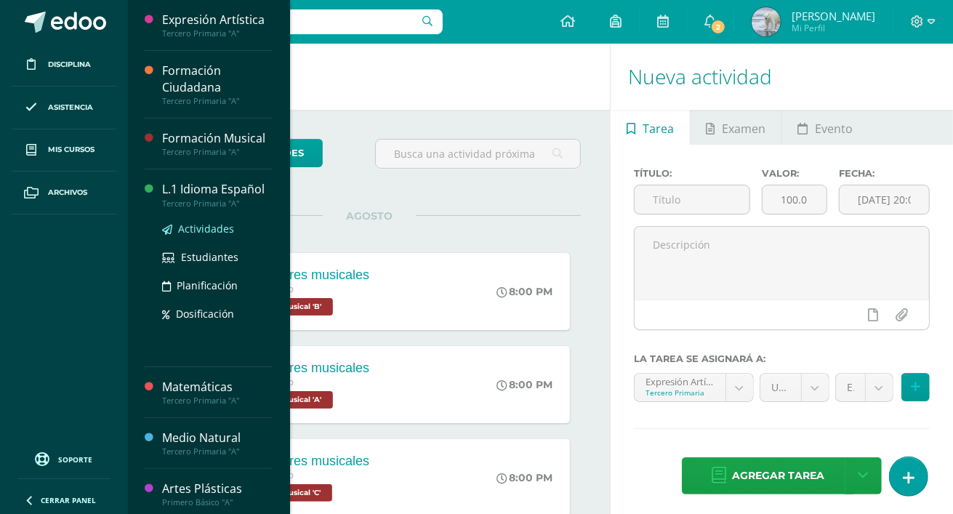
click at [223, 229] on span "Actividades" at bounding box center [206, 229] width 56 height 14
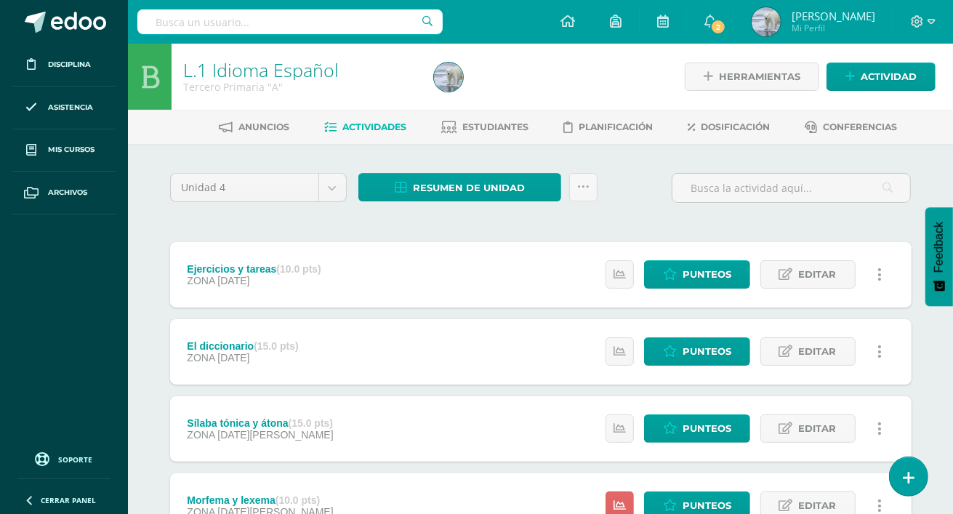
scroll to position [122, 0]
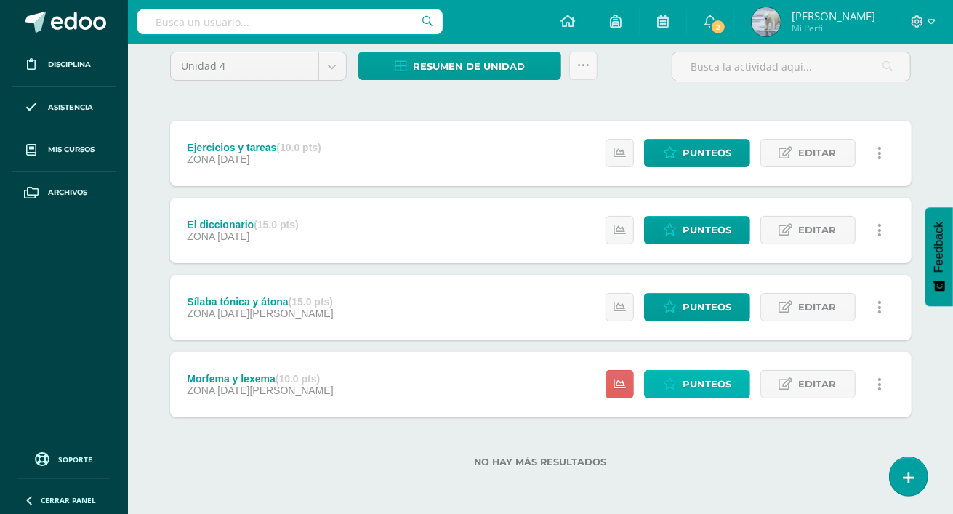
click at [702, 384] on span "Punteos" at bounding box center [707, 384] width 49 height 27
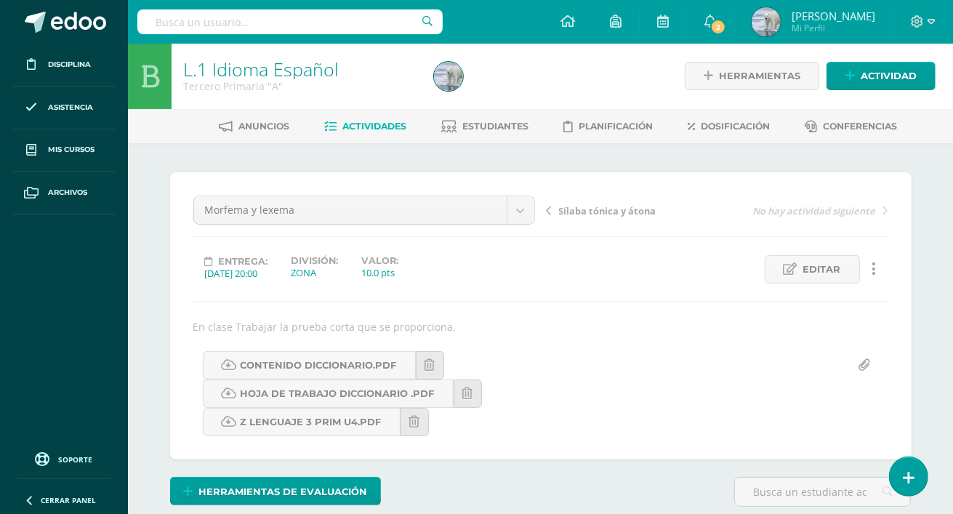
scroll to position [1, 0]
click at [697, 256] on div "Entrega: 2025/08/05 20:00 División: ZONA Valor: 10.0 pts Editar Ocultar Histori…" at bounding box center [541, 269] width 707 height 28
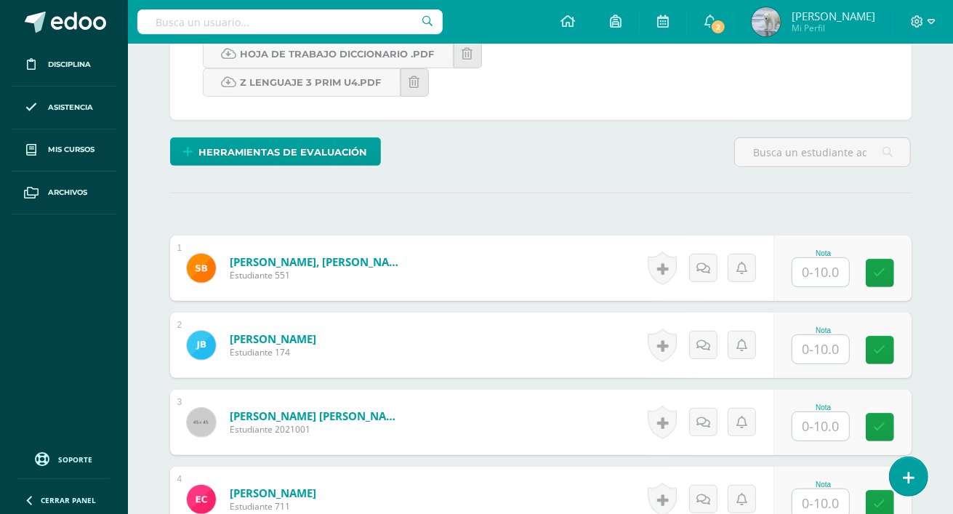
scroll to position [464, 0]
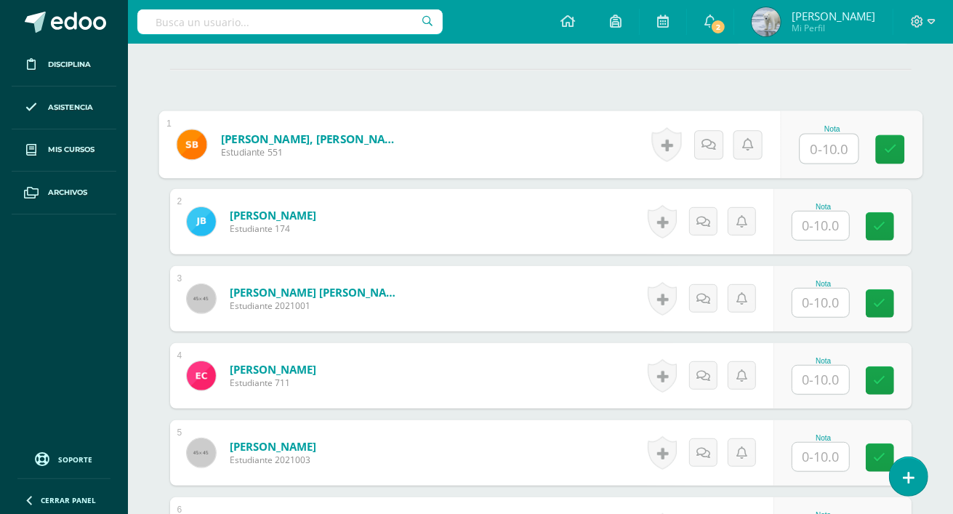
click at [825, 151] on input "text" at bounding box center [829, 149] width 58 height 29
type input "10"
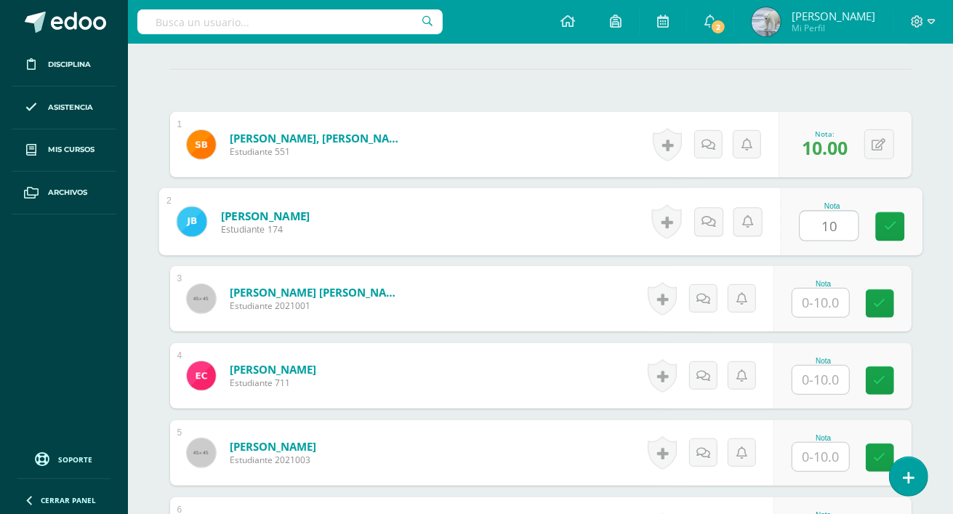
type input "10"
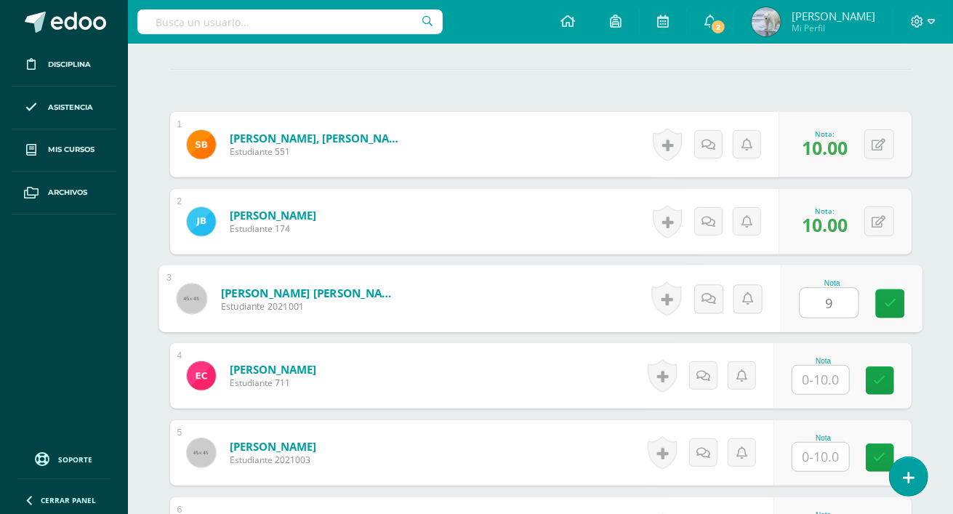
type input "9"
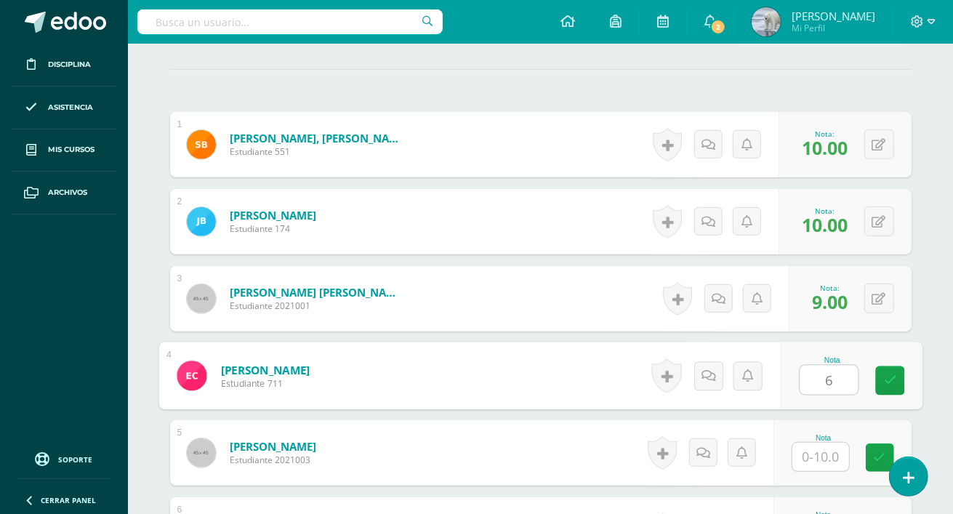
type input "6"
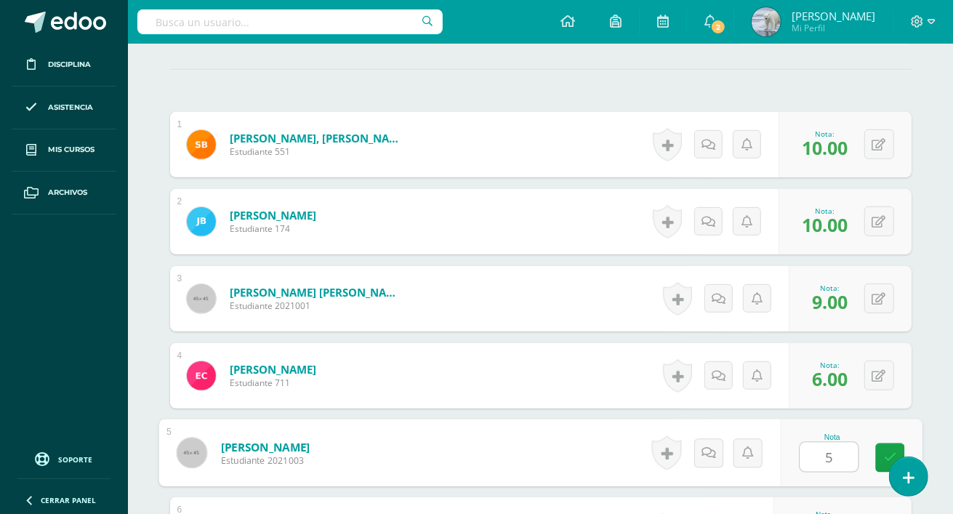
type input "5"
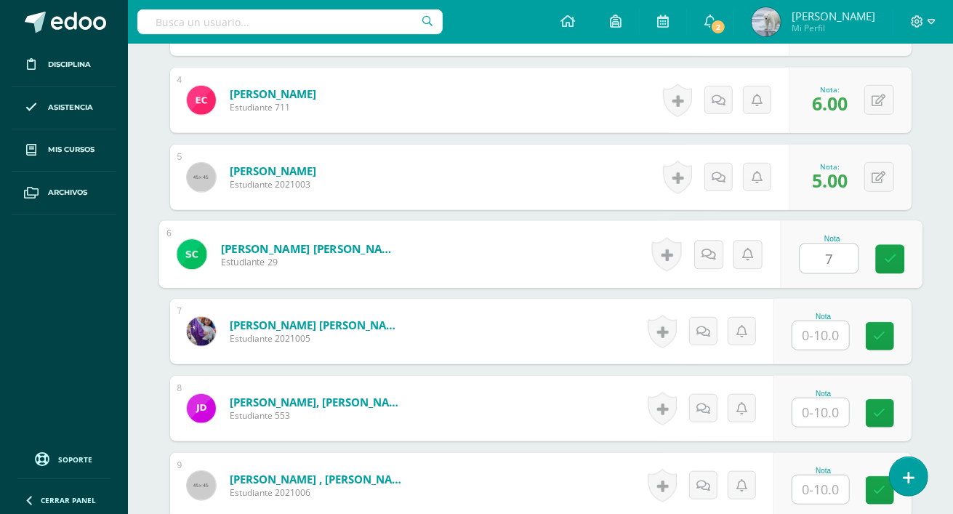
type input "7"
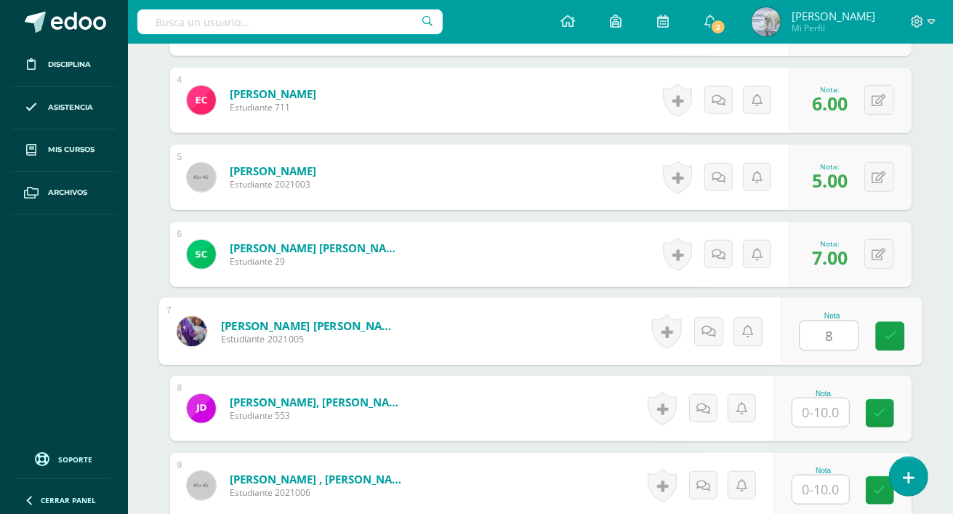
type input "8"
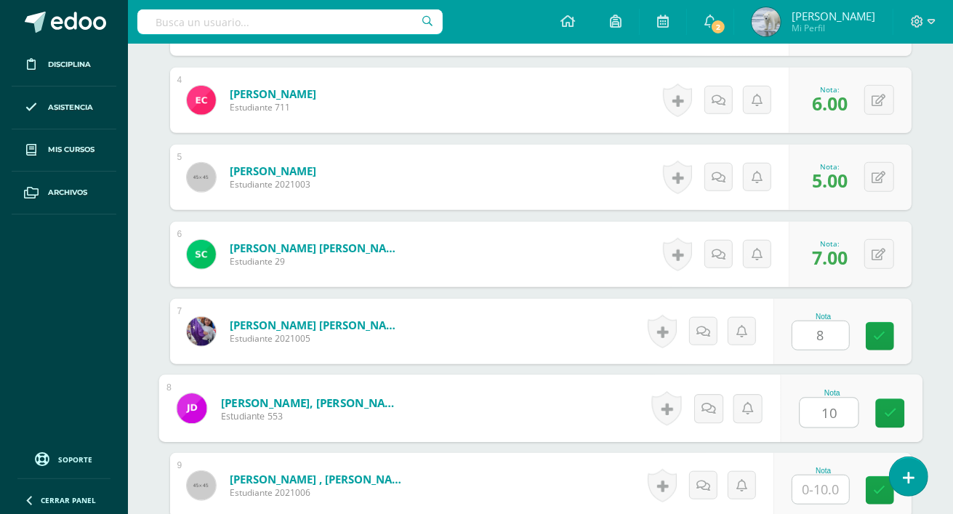
type input "10"
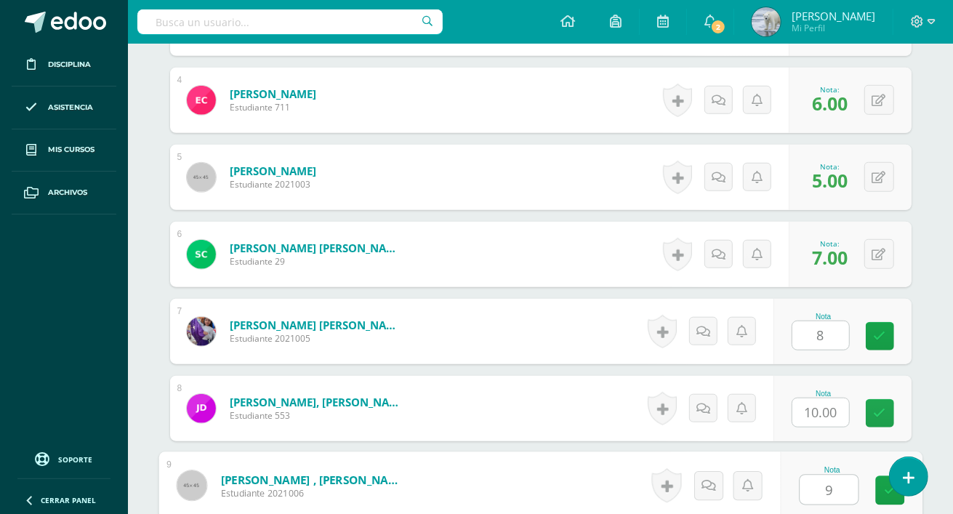
type input "9"
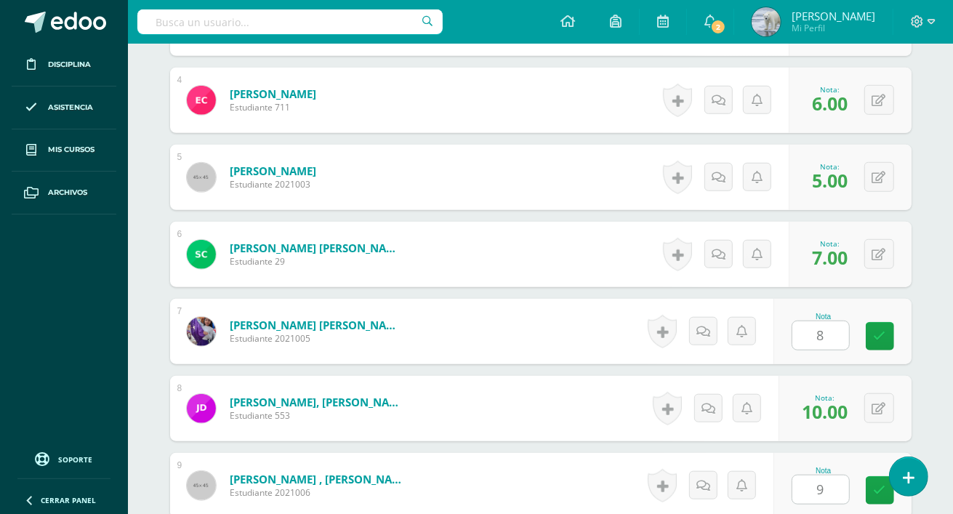
scroll to position [1048, 0]
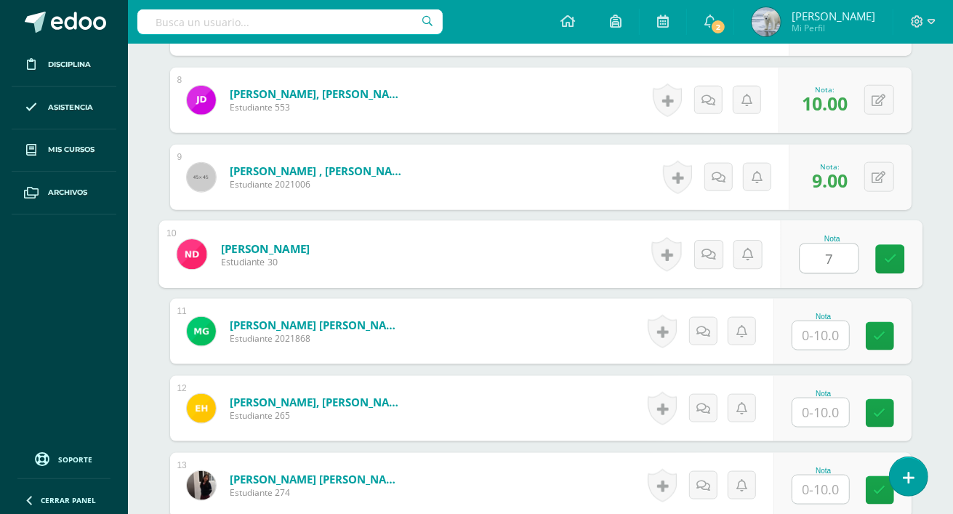
type input "7"
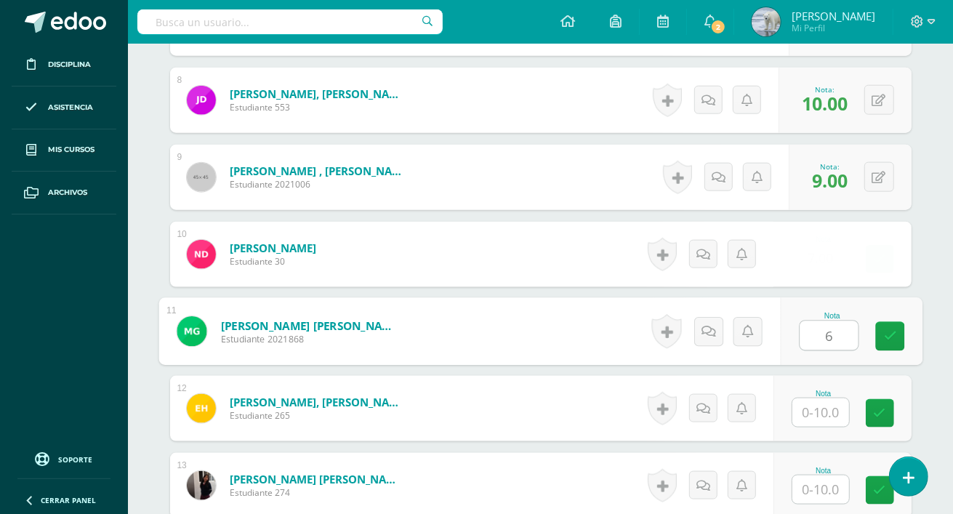
type input "6"
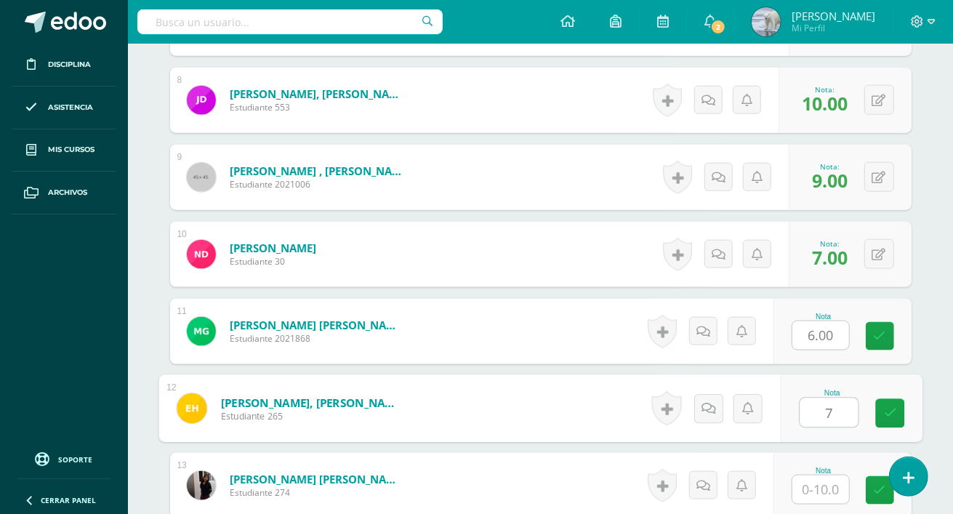
type input "7"
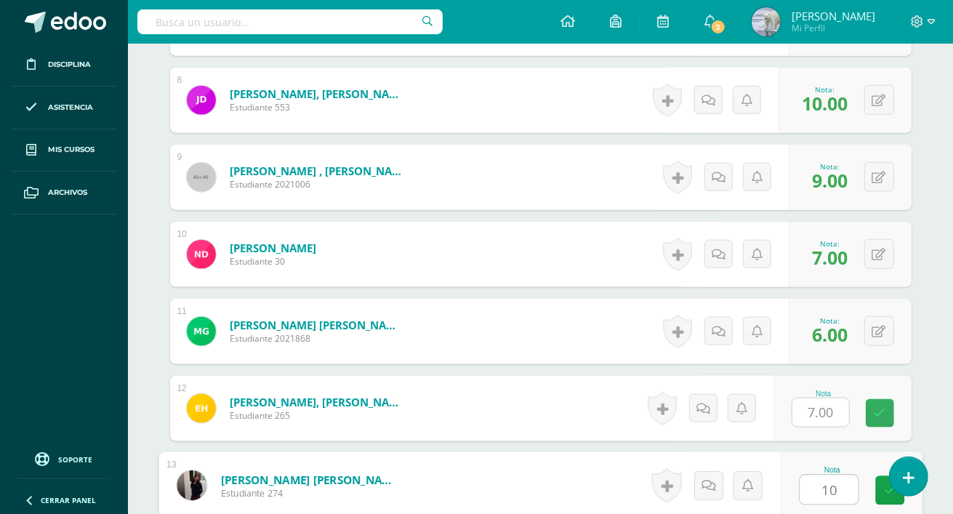
type input "10"
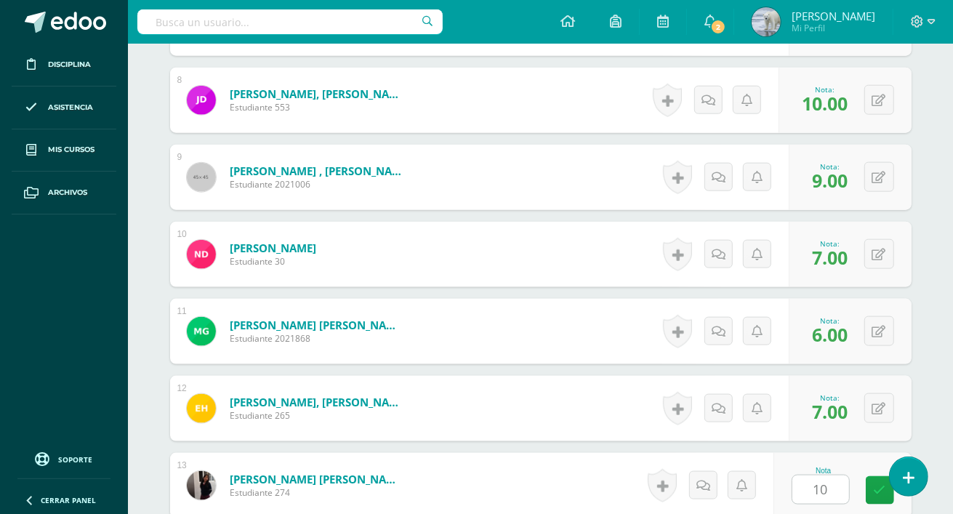
scroll to position [1356, 0]
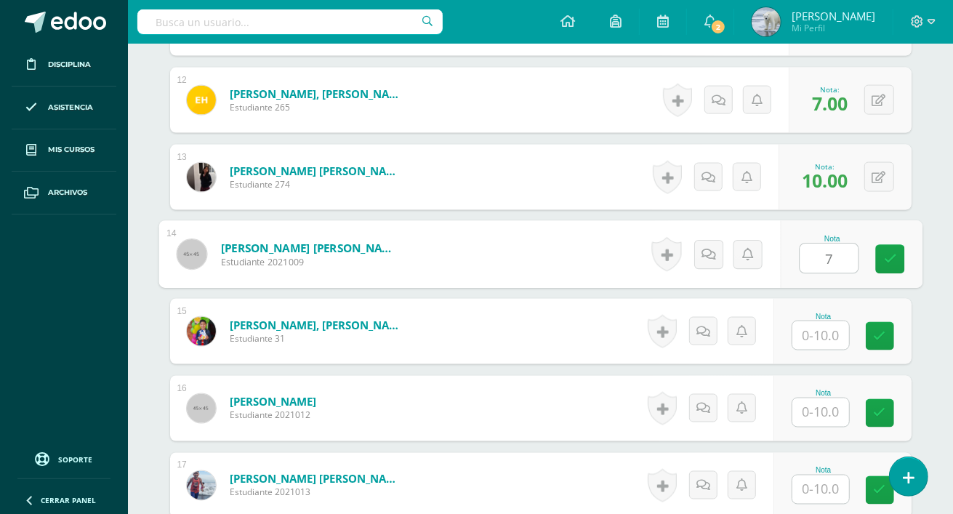
type input "7"
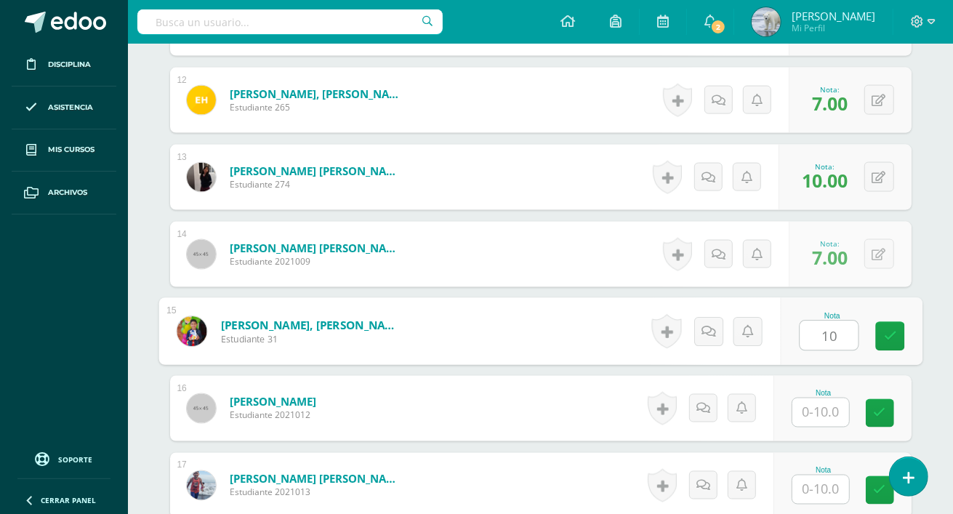
type input "10"
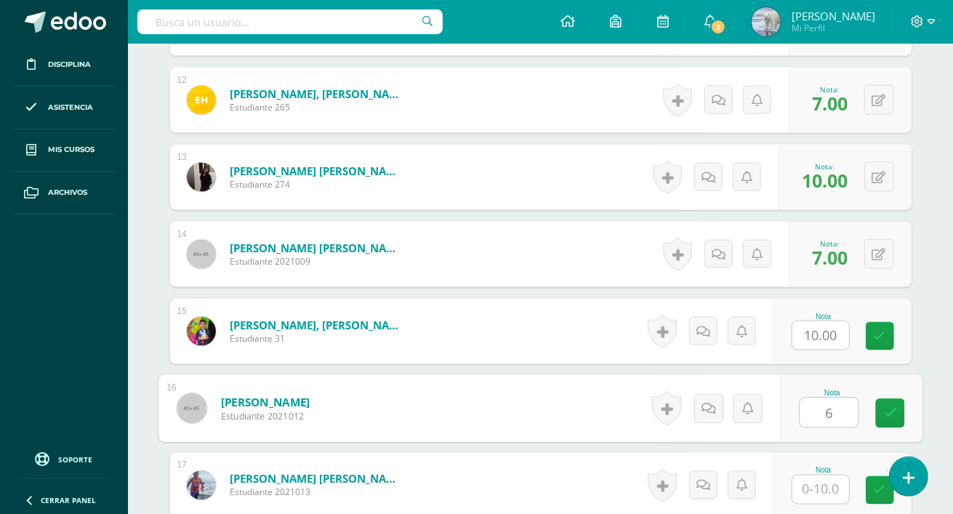
type input "6"
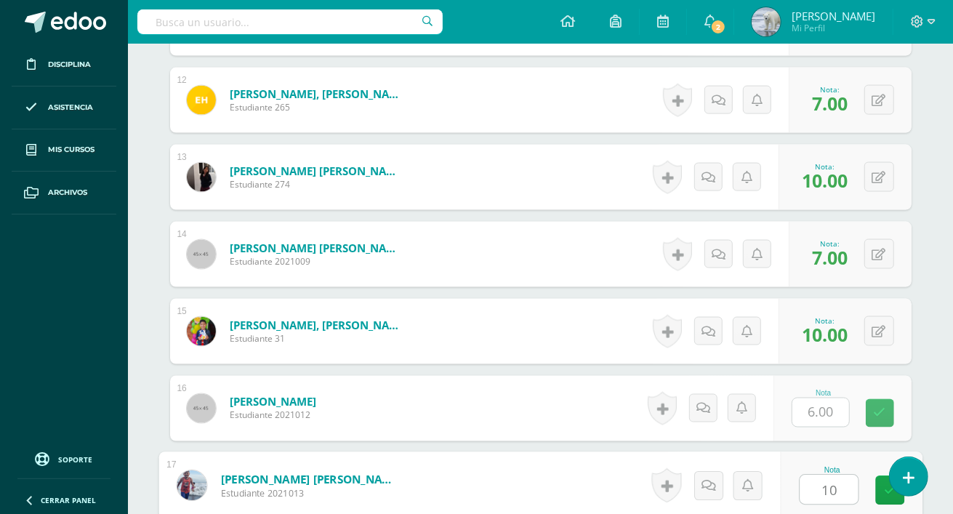
type input "10"
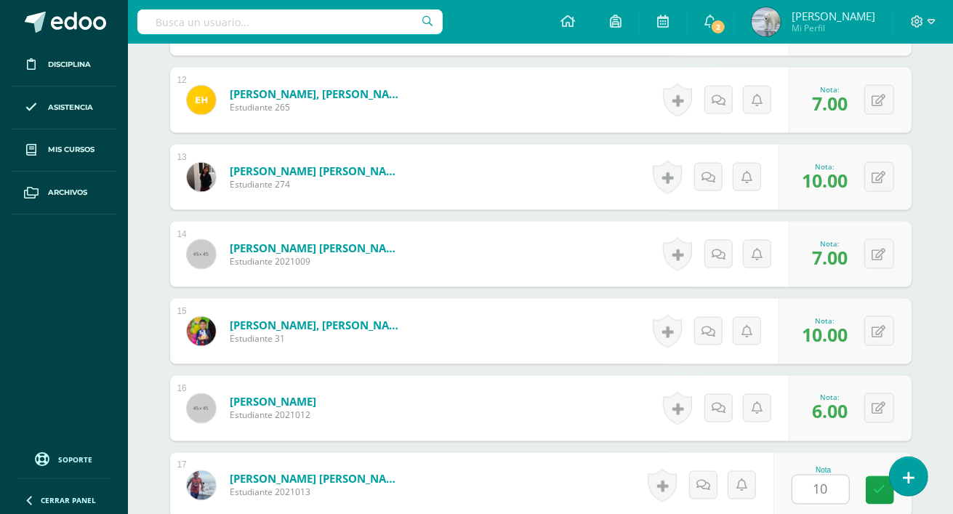
scroll to position [1665, 0]
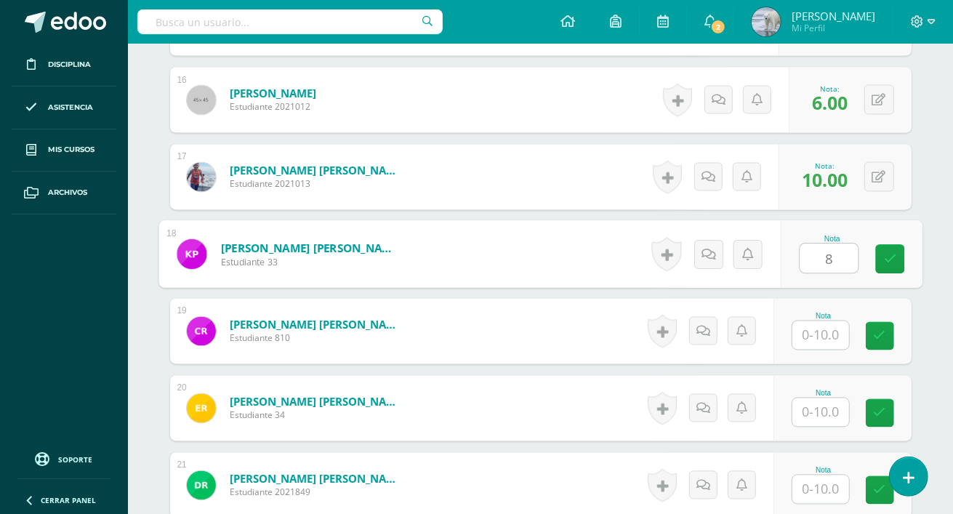
type input "8"
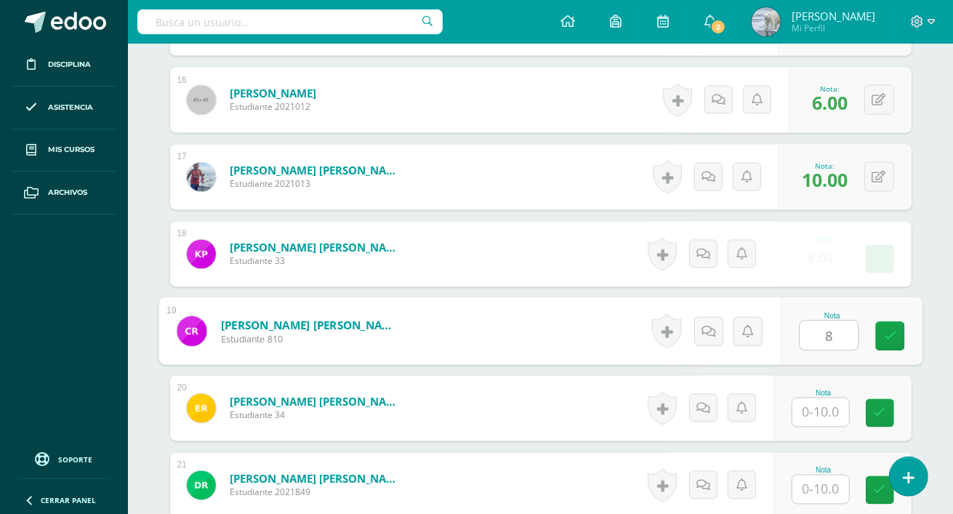
type input "8"
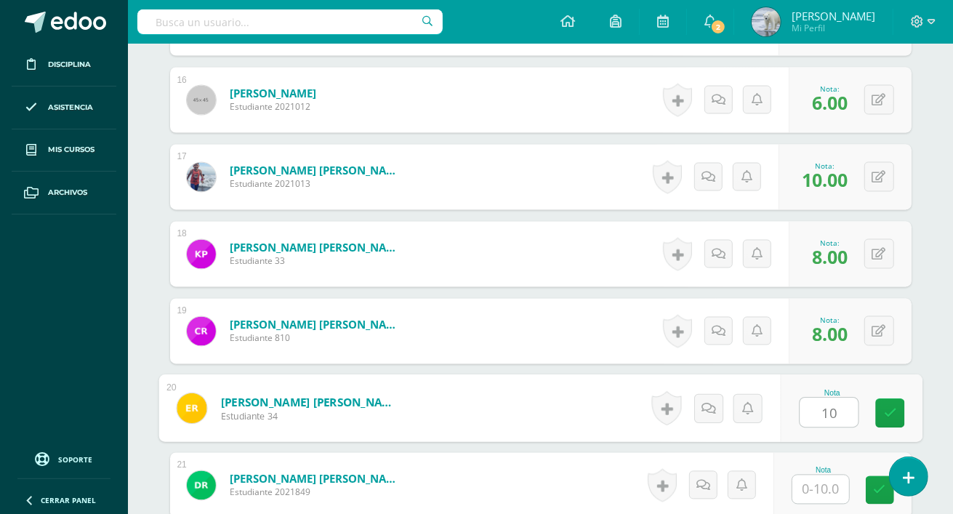
type input "10"
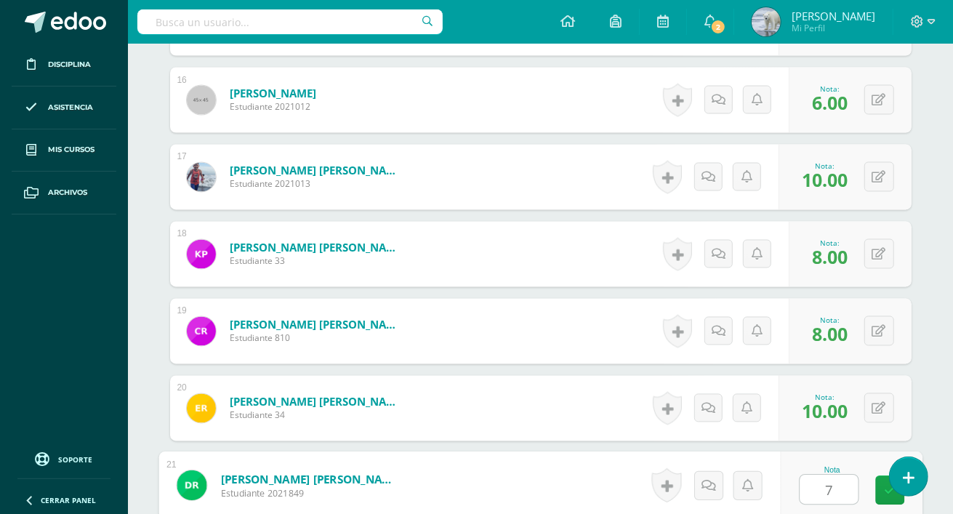
type input "7"
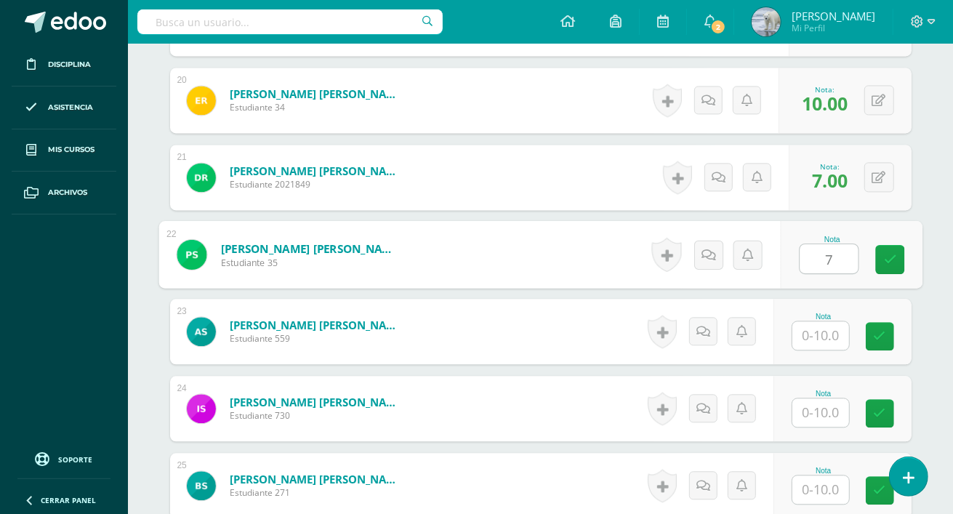
type input "7"
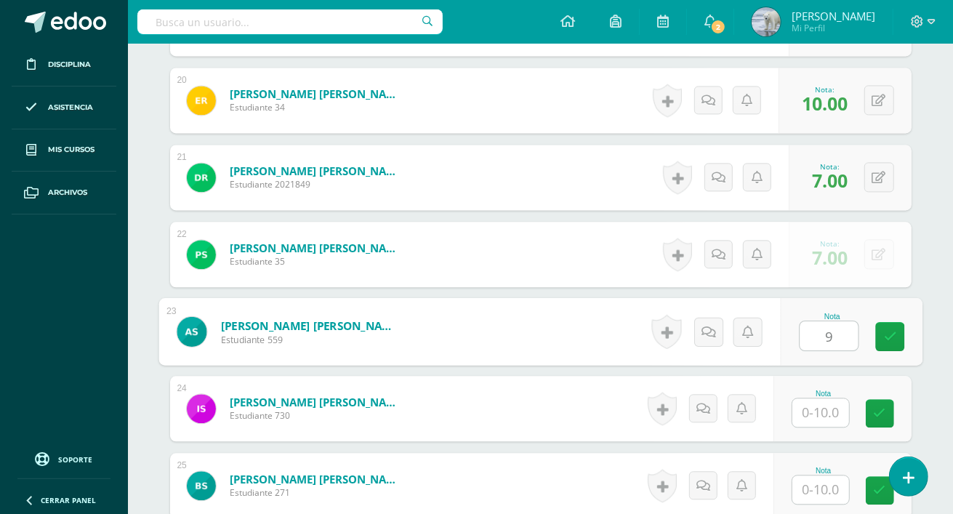
type input "9"
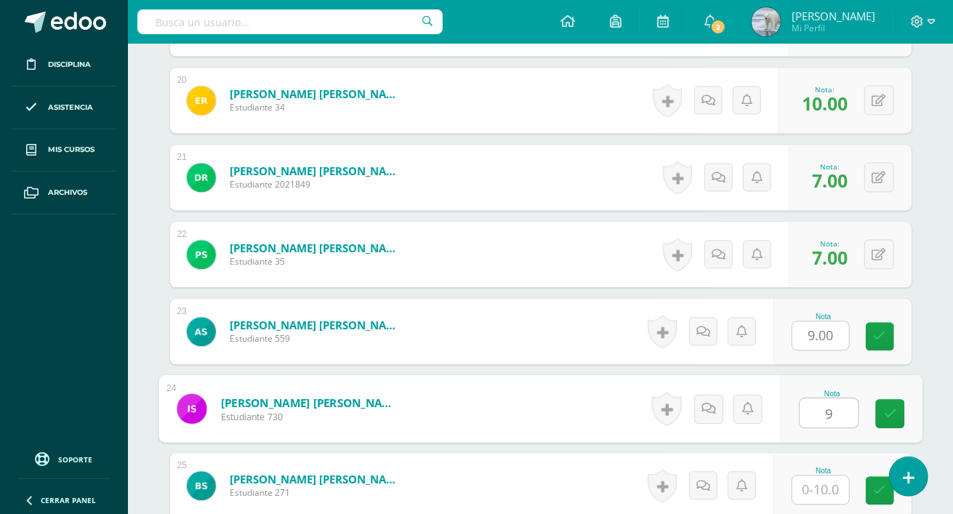
type input "9"
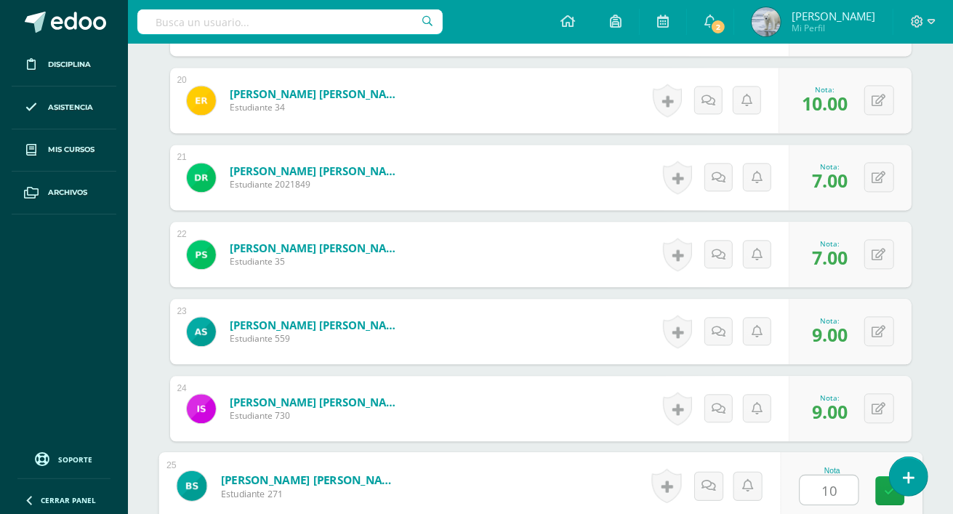
type input "10"
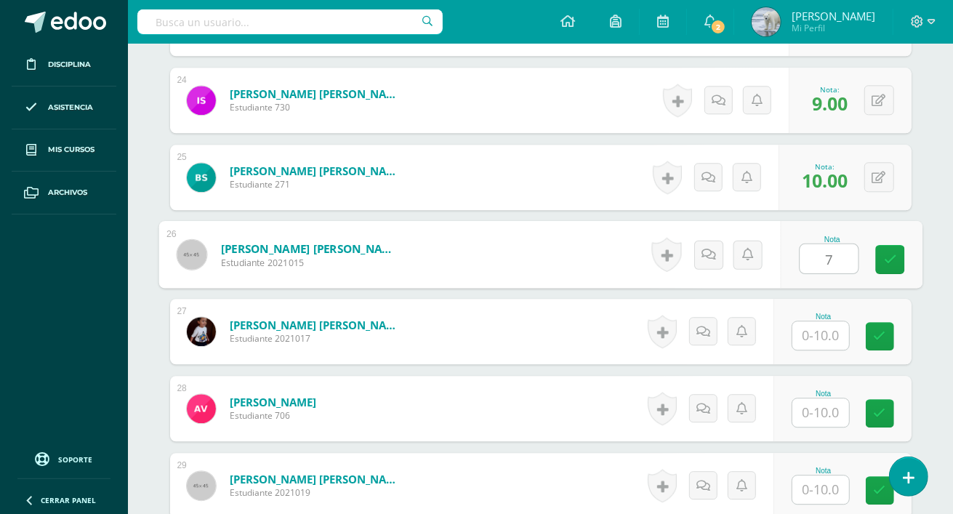
type input "7"
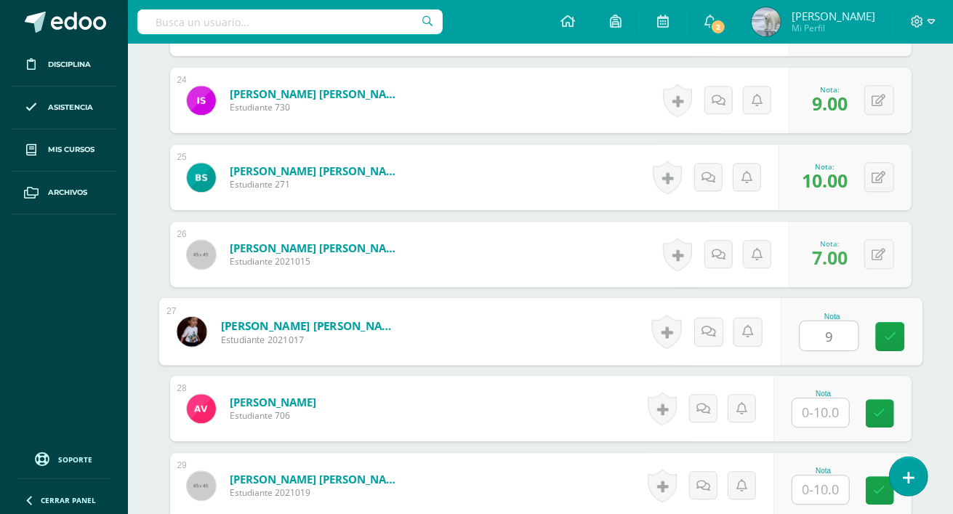
type input "9"
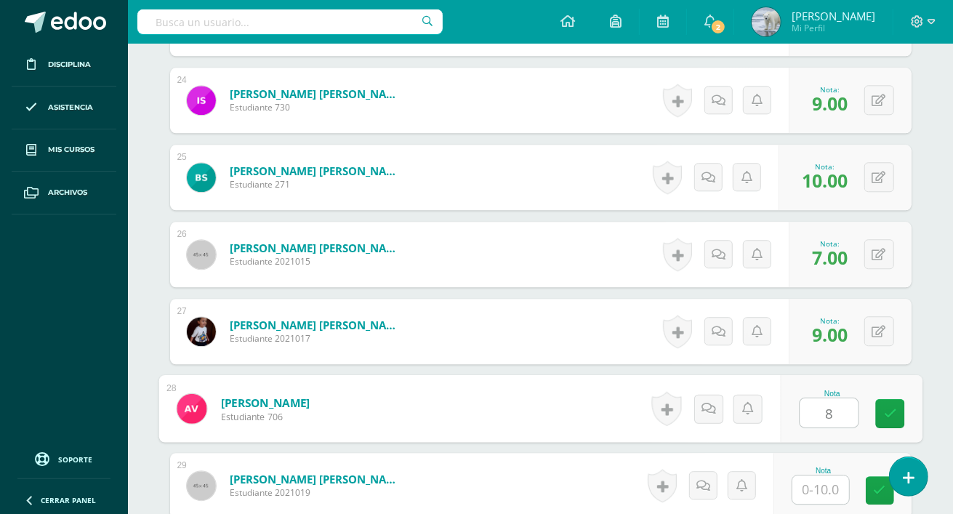
type input "8"
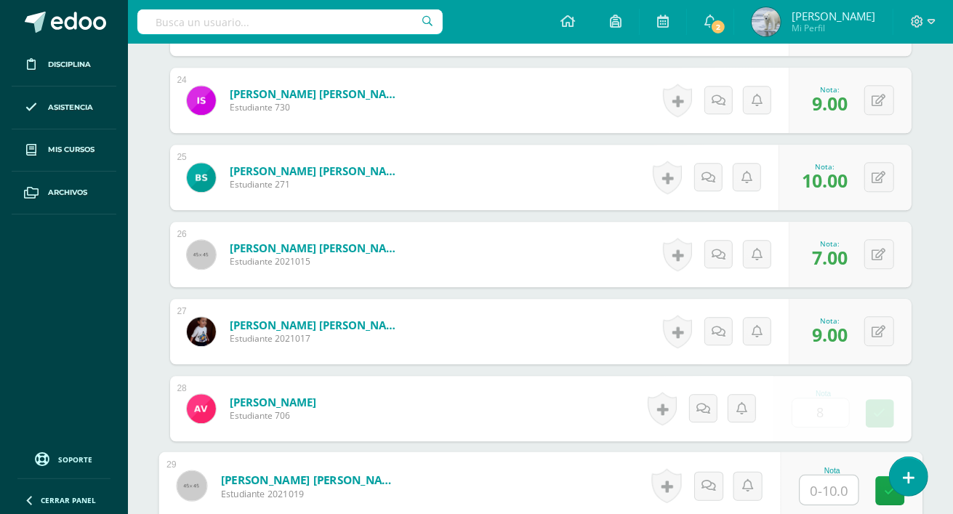
type input "9"
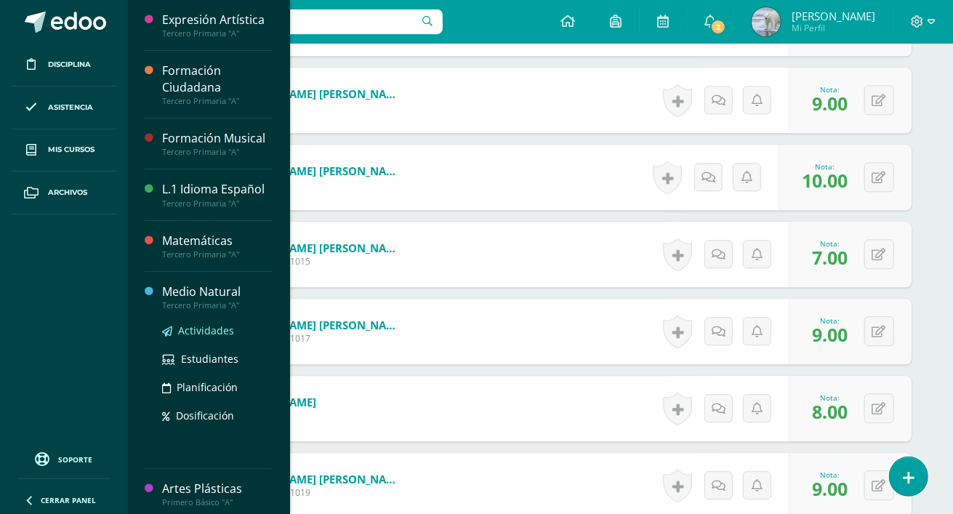
click at [222, 327] on span "Actividades" at bounding box center [206, 331] width 56 height 14
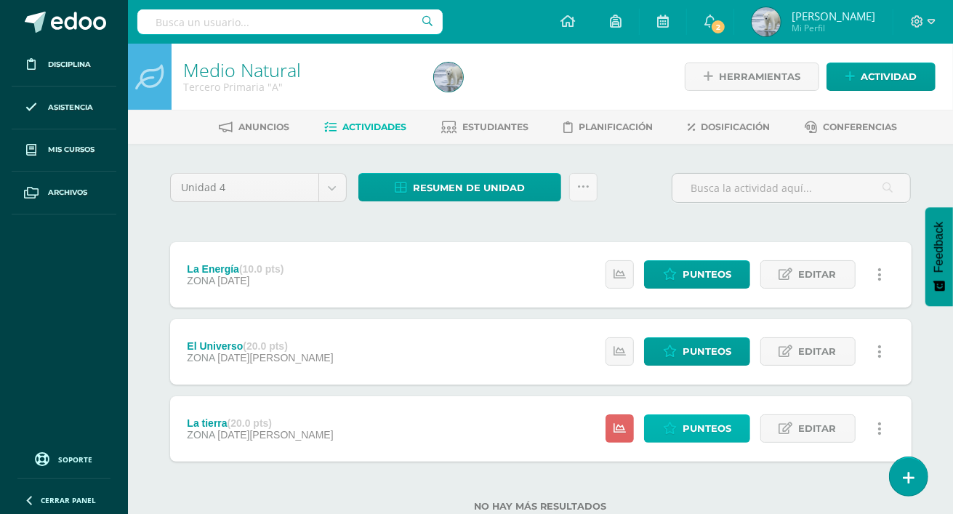
click at [681, 432] on link "Punteos" at bounding box center [697, 429] width 106 height 28
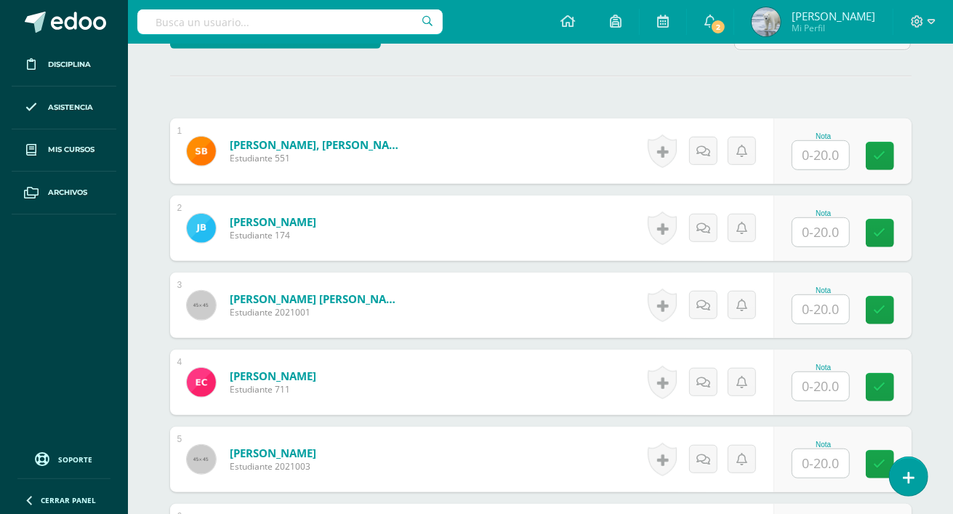
scroll to position [571, 0]
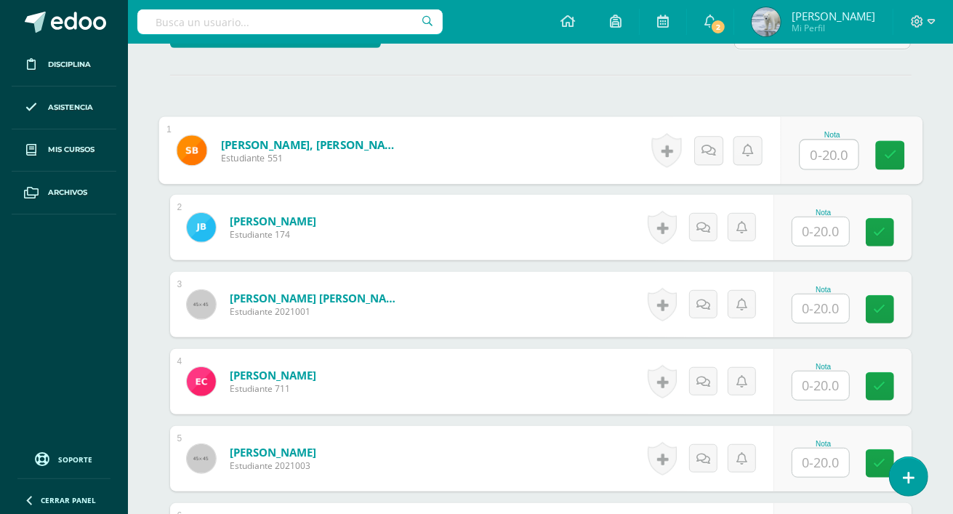
click at [814, 151] on input "text" at bounding box center [829, 154] width 58 height 29
type input "18"
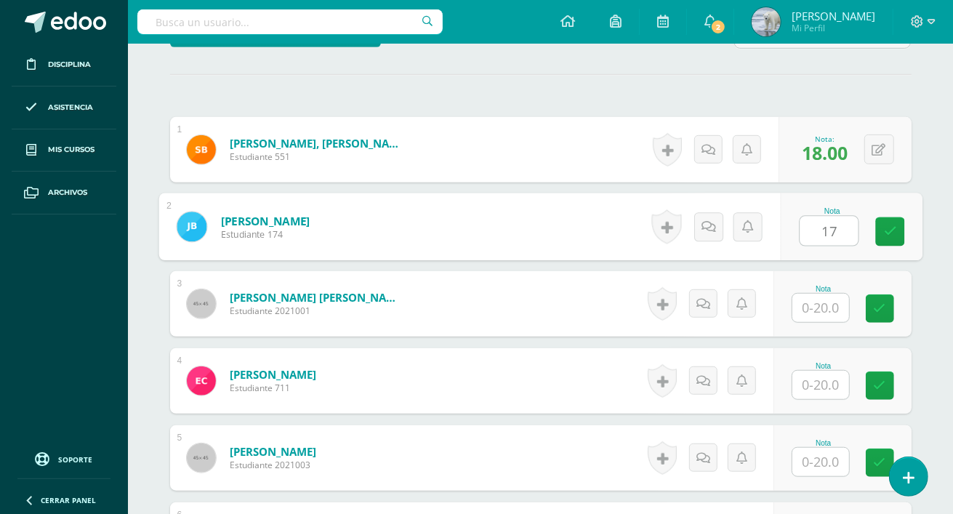
type input "17"
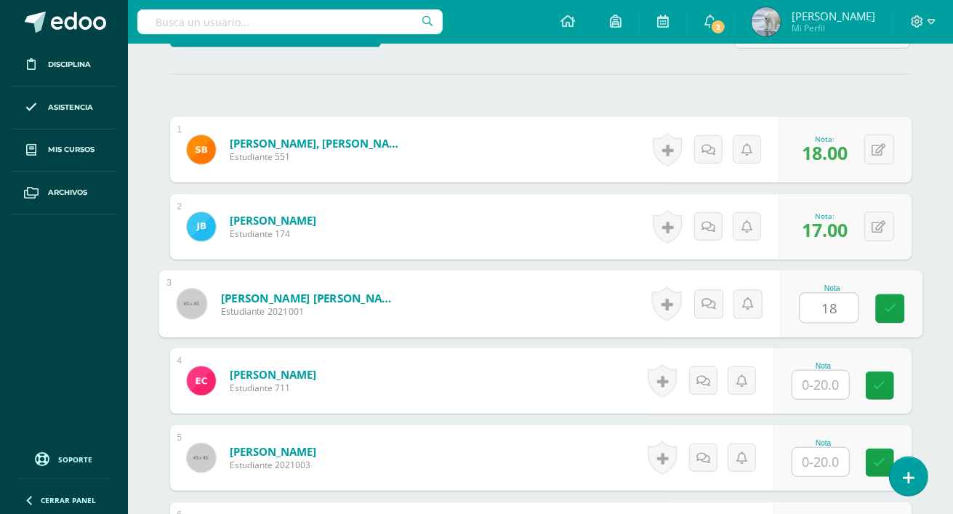
type input "18"
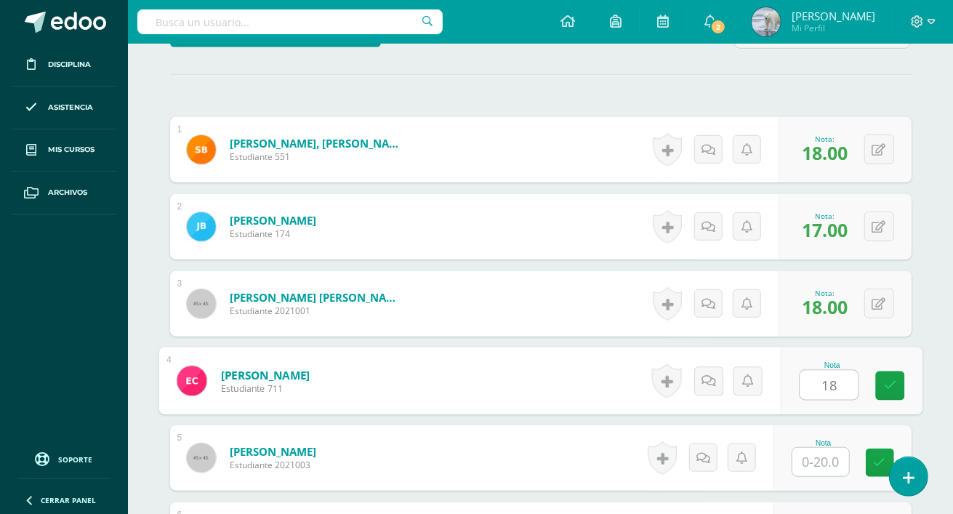
type input "18"
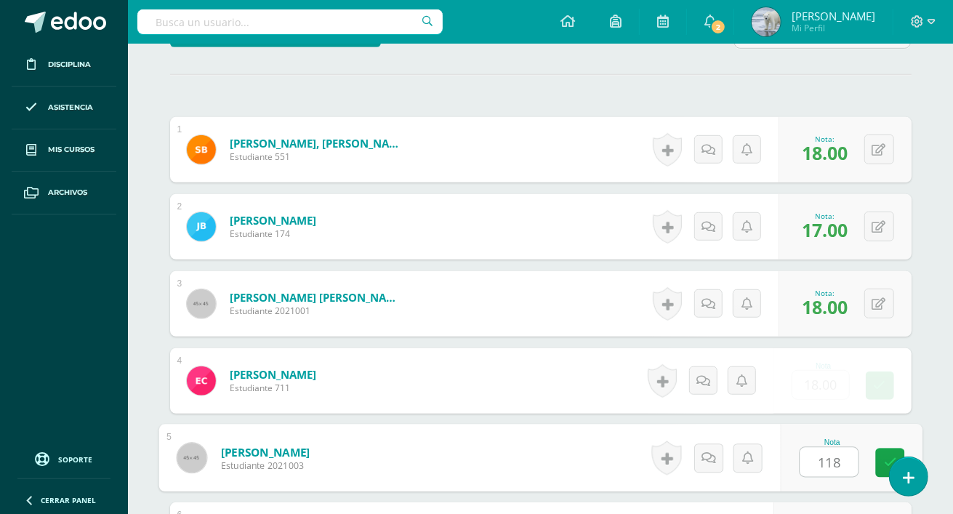
type input "118"
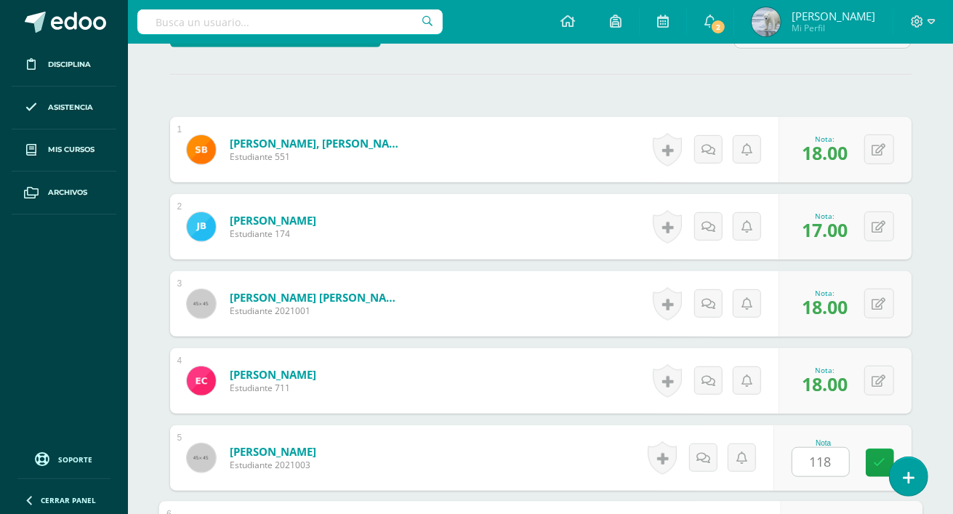
scroll to position [853, 0]
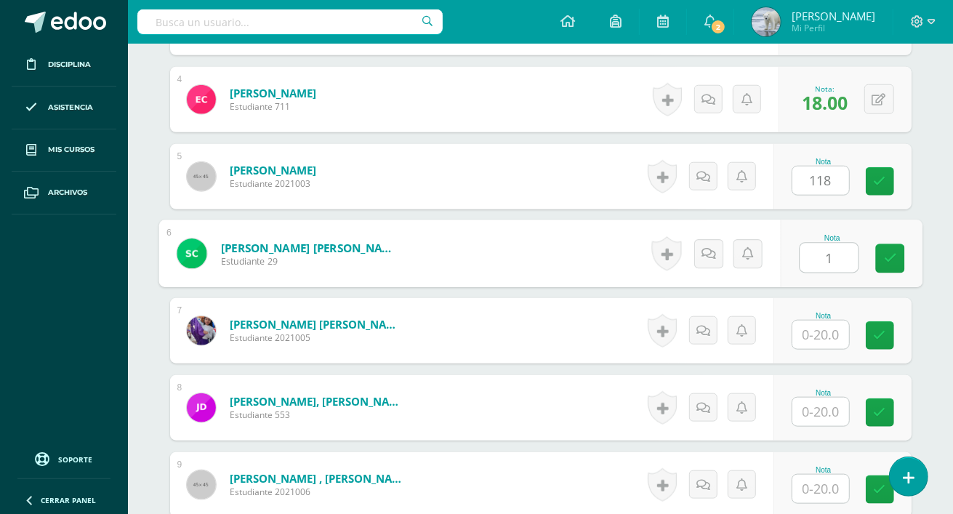
type input "1"
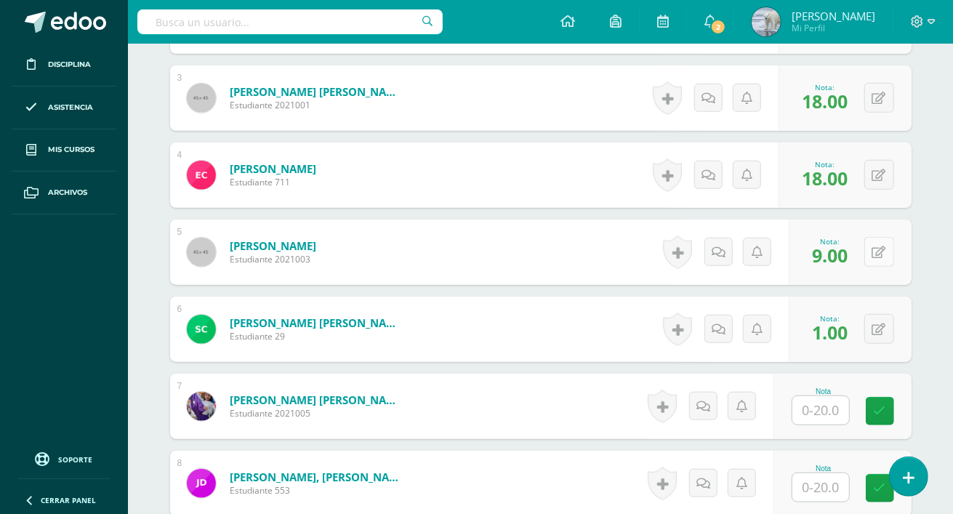
scroll to position [787, 0]
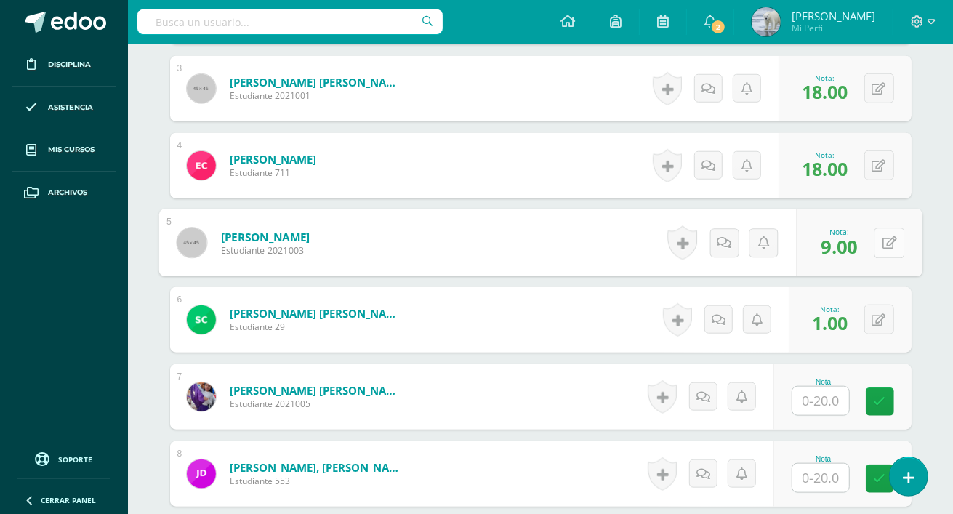
click at [888, 247] on button at bounding box center [889, 243] width 31 height 31
type input "18"
click at [877, 313] on button at bounding box center [880, 320] width 30 height 30
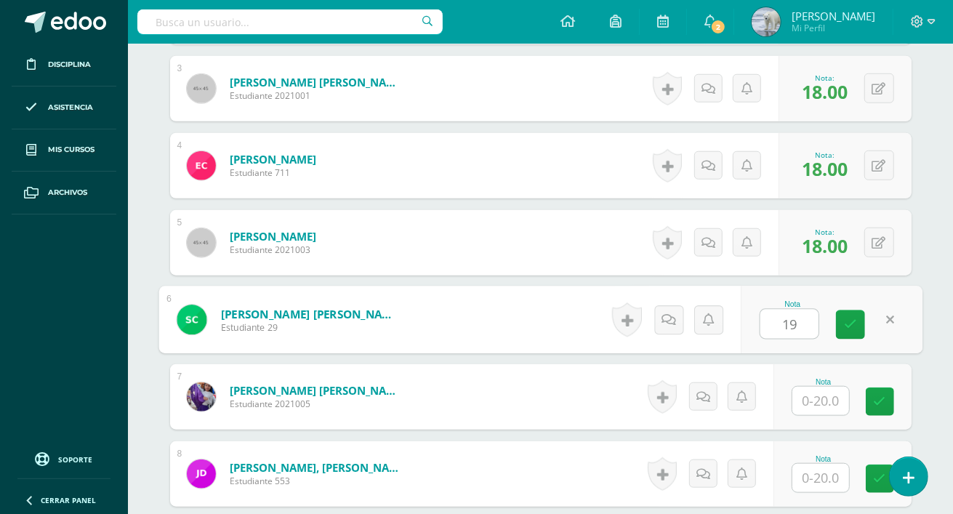
type input "19"
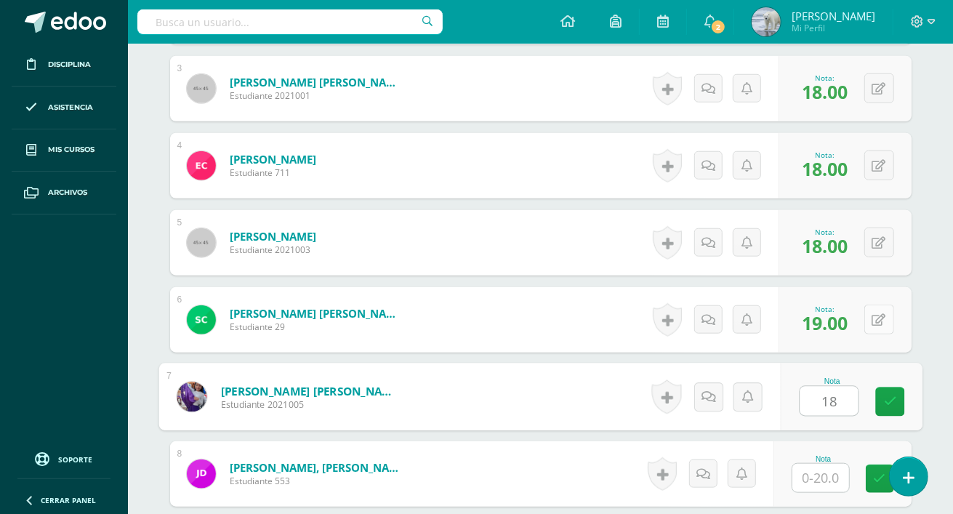
type input "18"
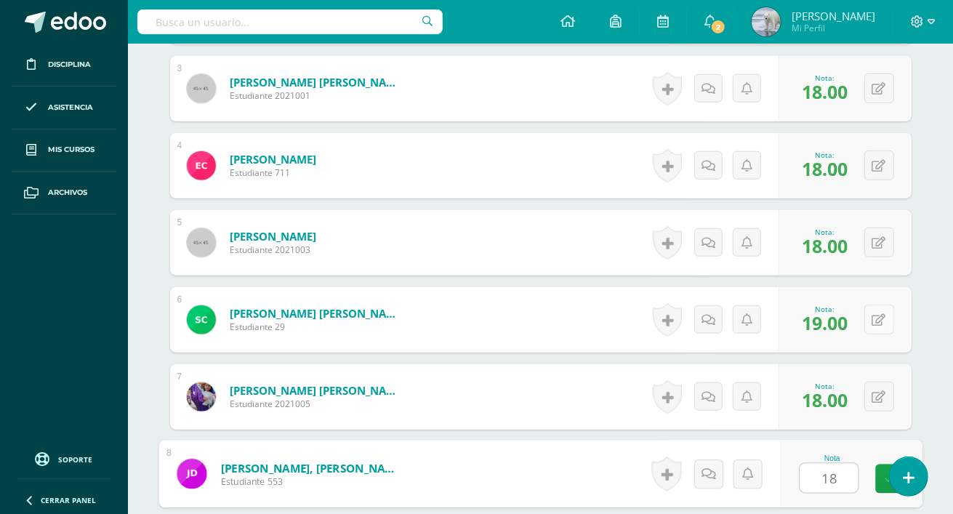
type input "18"
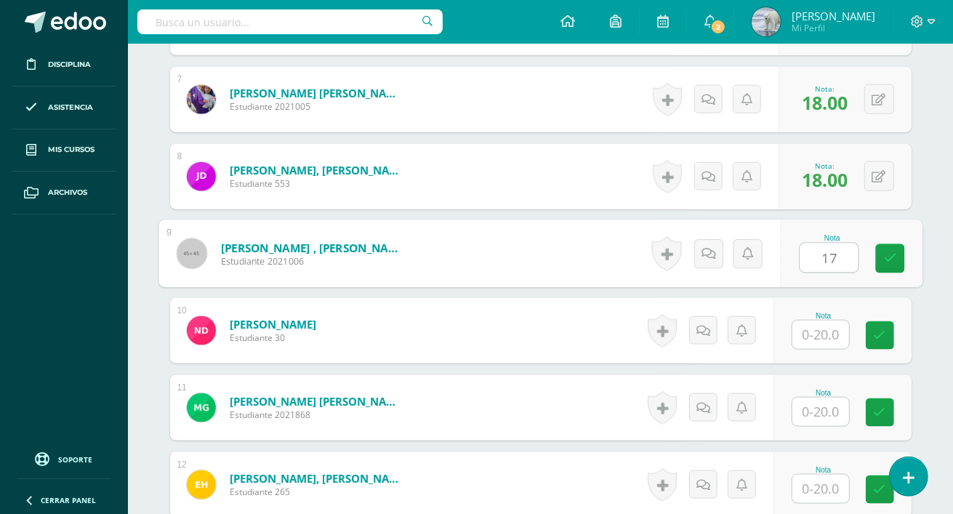
type input "17"
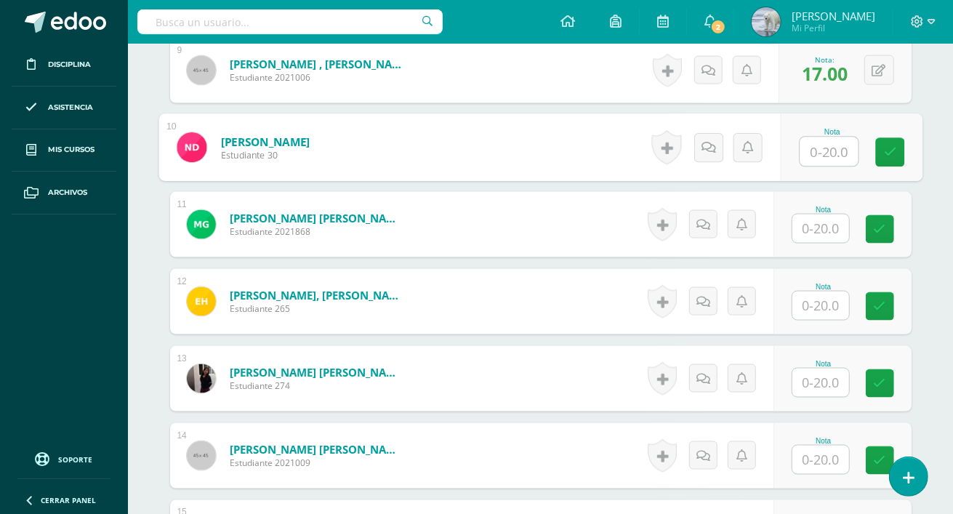
scroll to position [1283, 0]
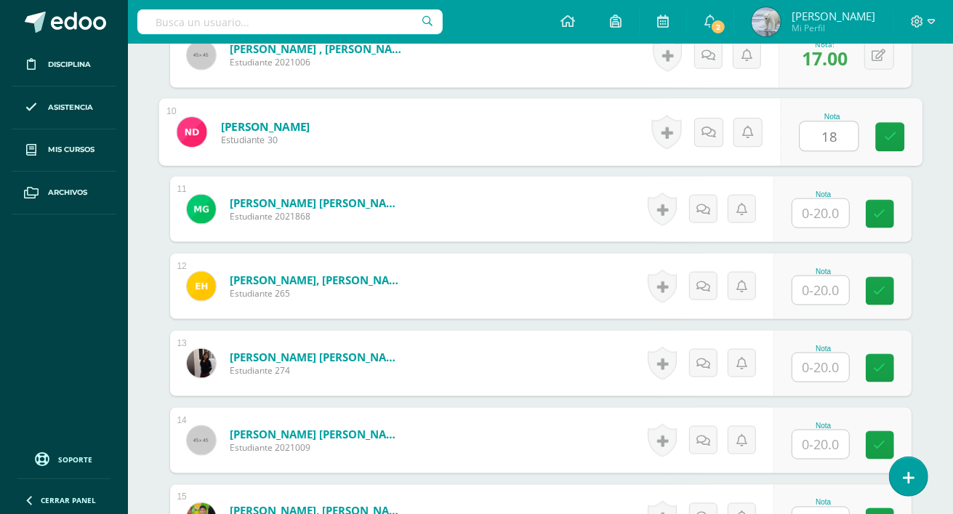
type input "18"
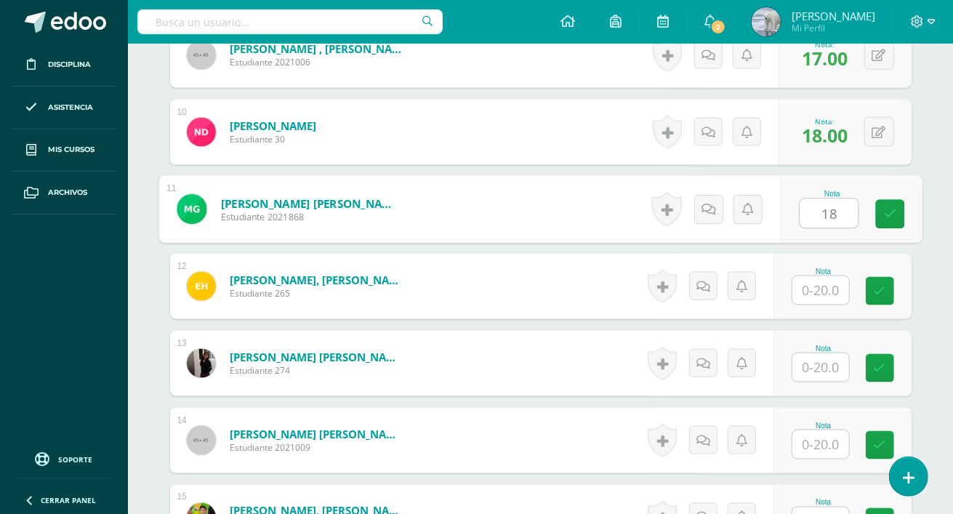
type input "18"
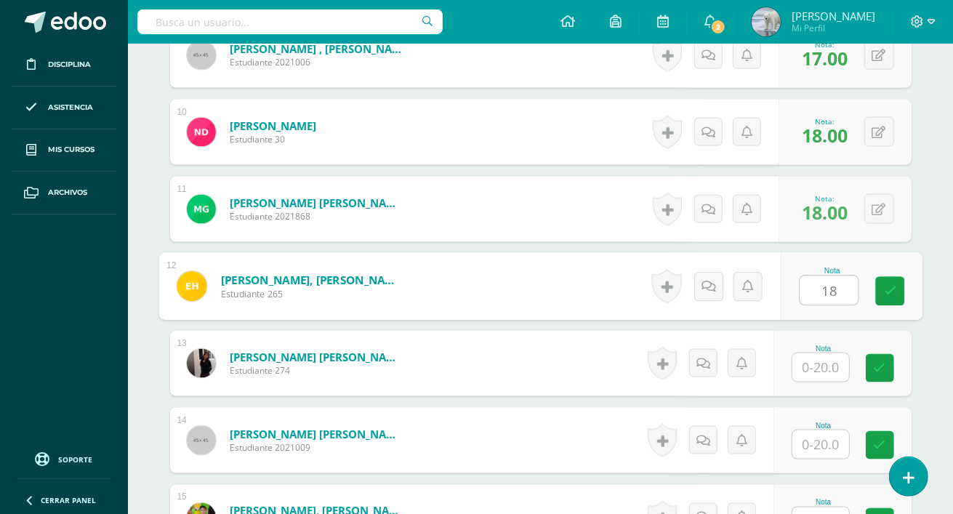
type input "18"
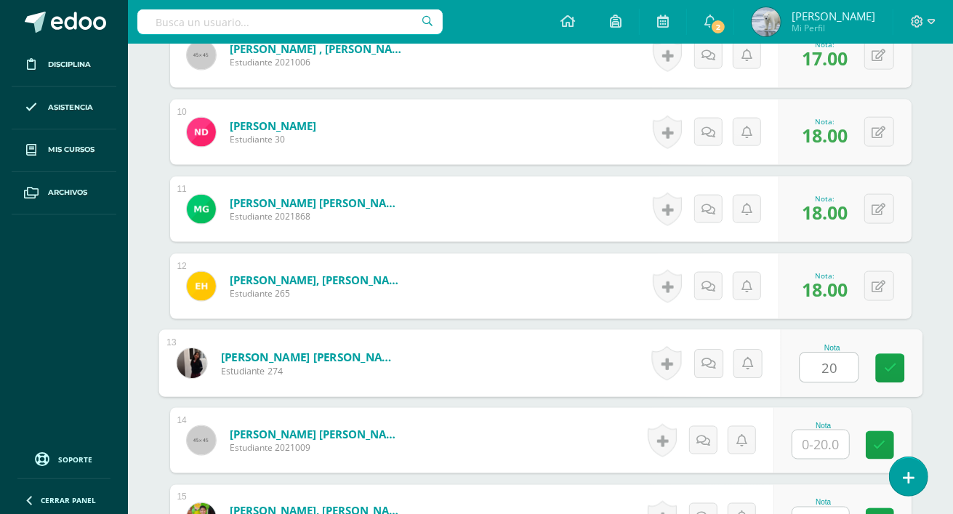
type input "20"
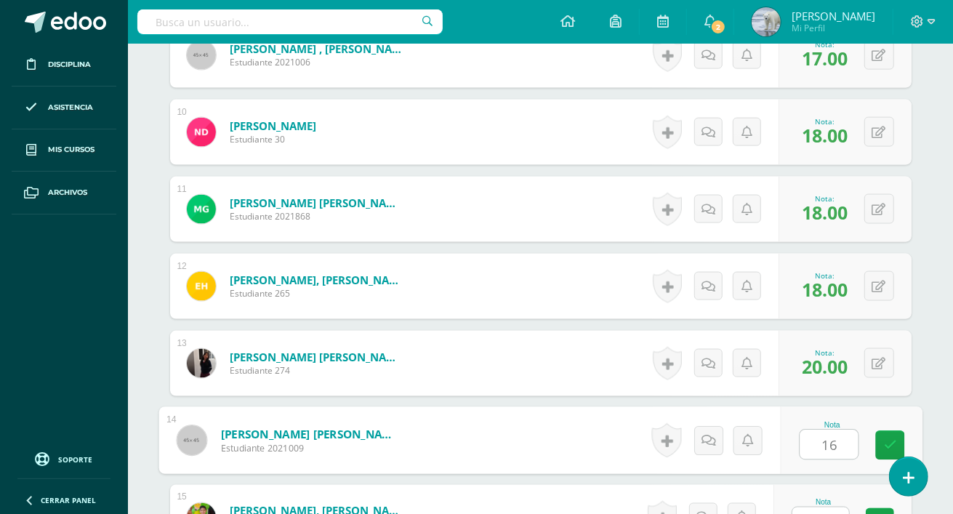
type input "16"
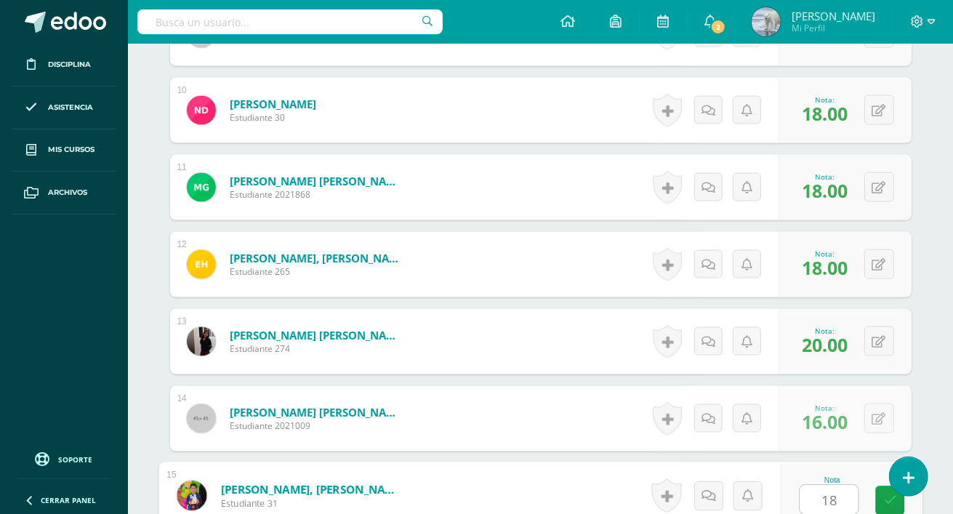
type input "18"
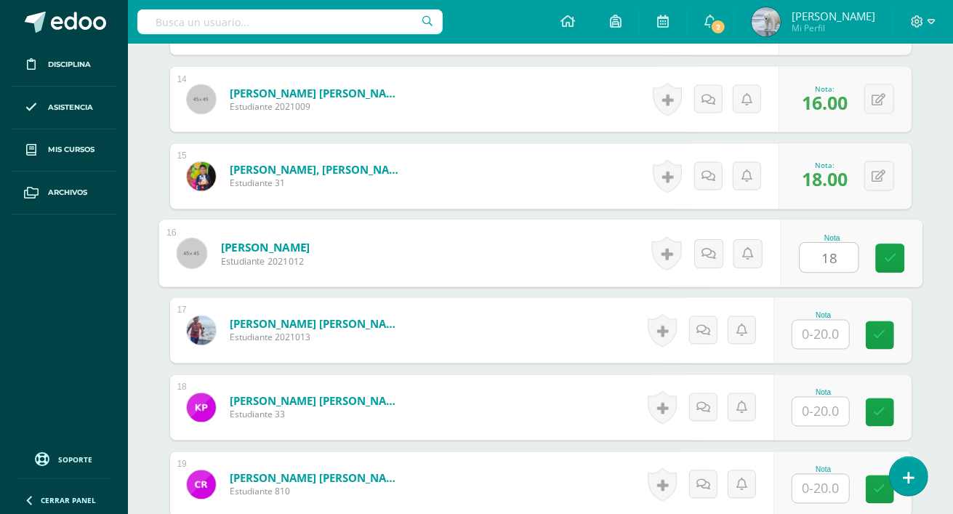
type input "18"
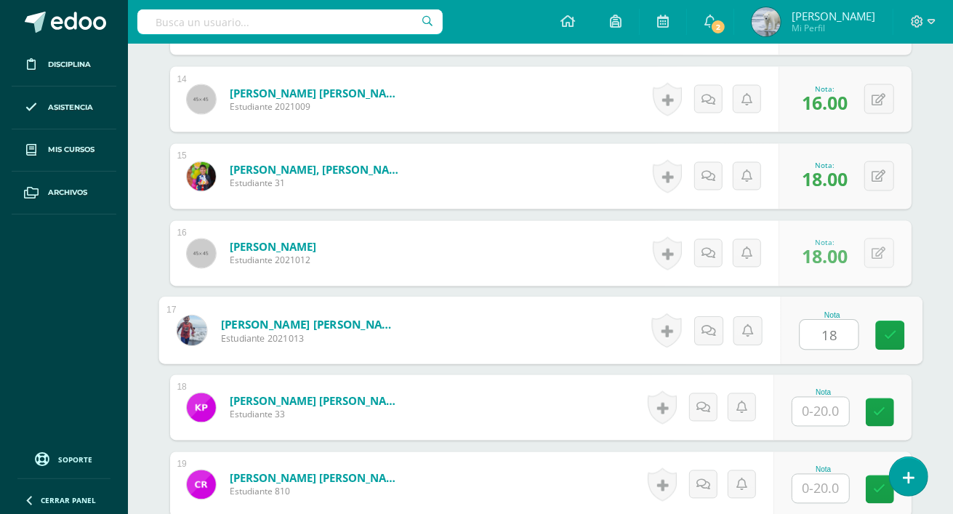
type input "18"
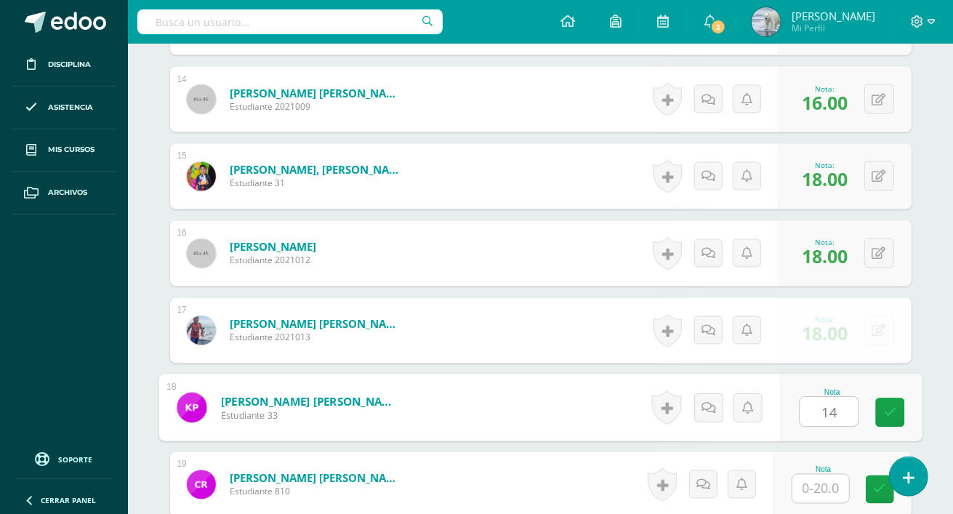
type input "14"
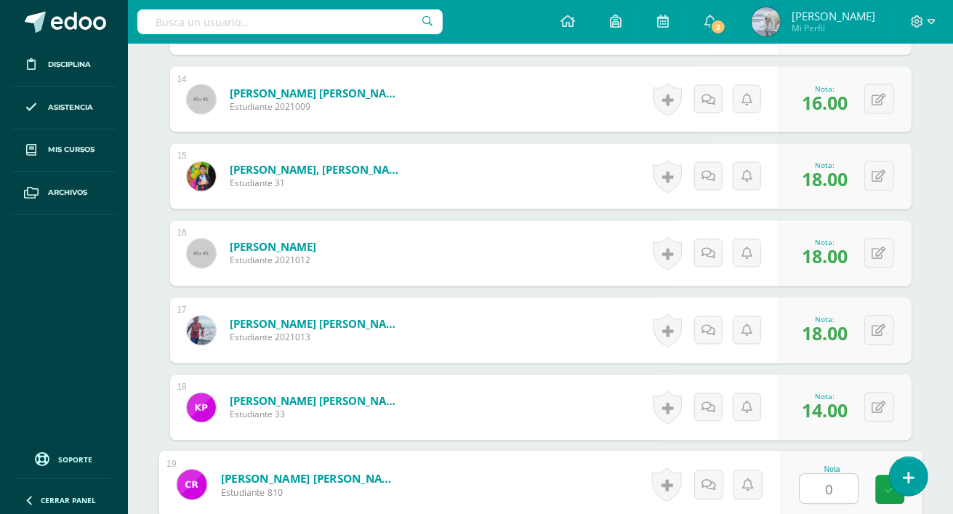
type input "0"
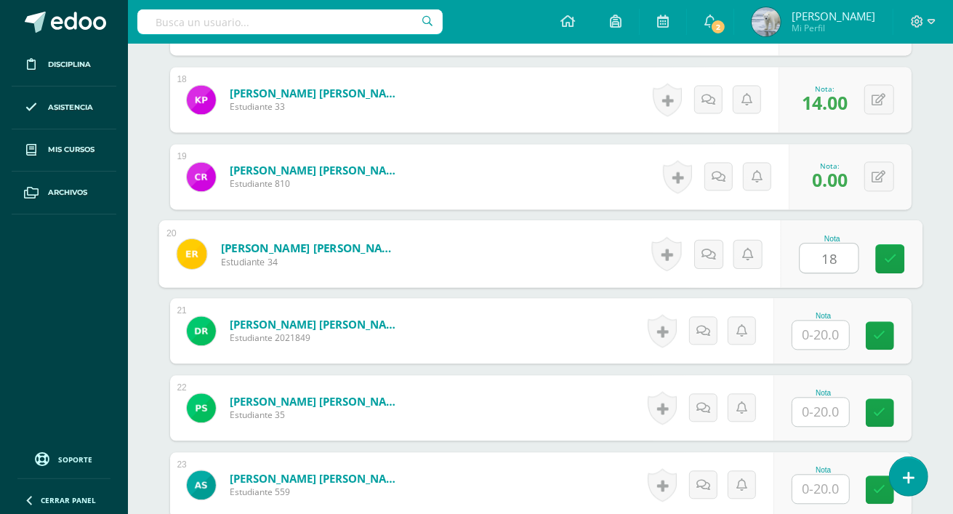
type input "18"
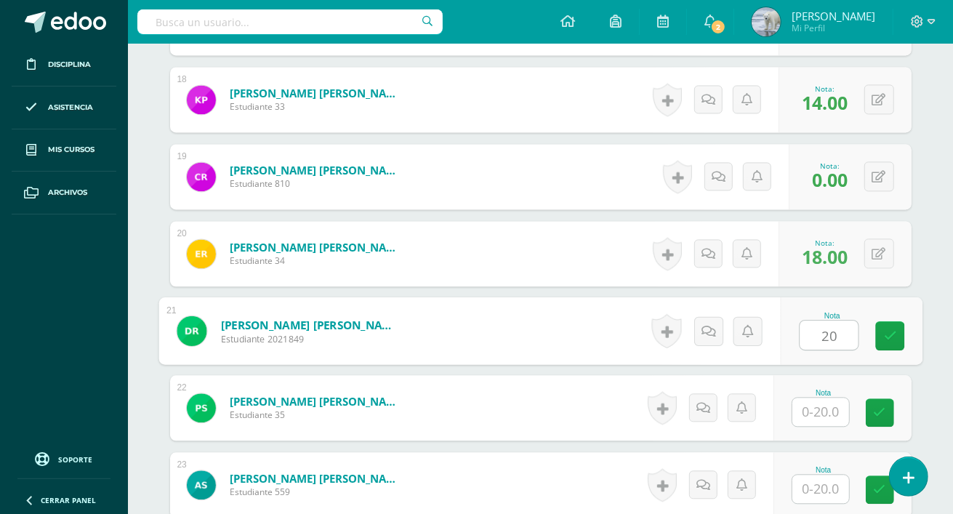
type input "20"
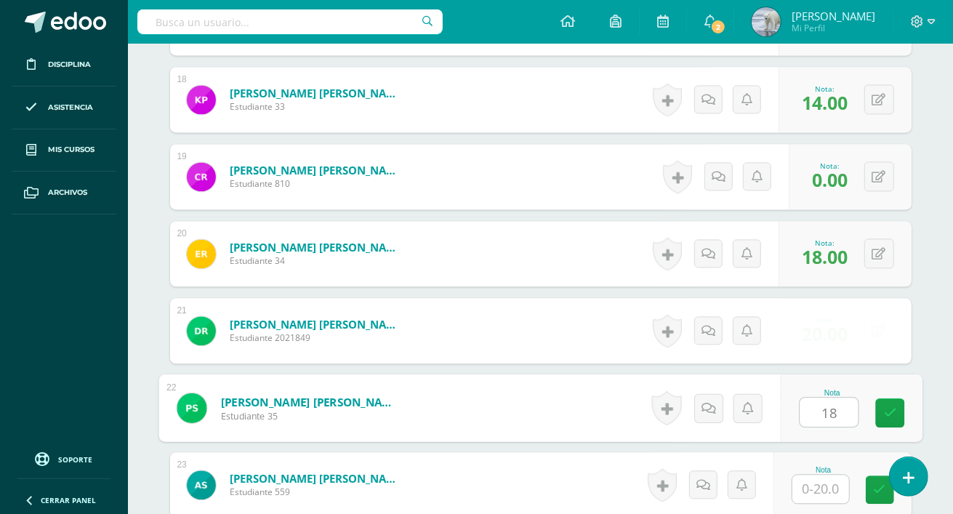
type input "18"
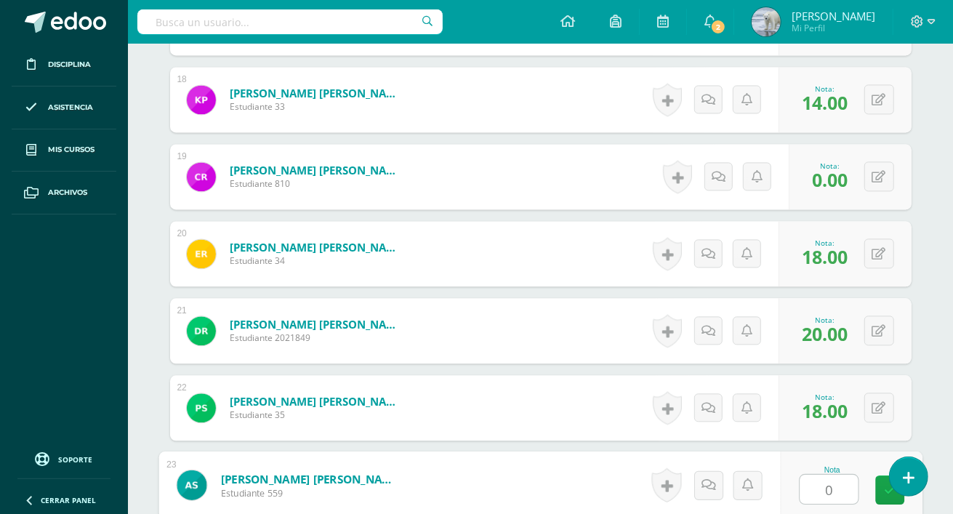
type input "0"
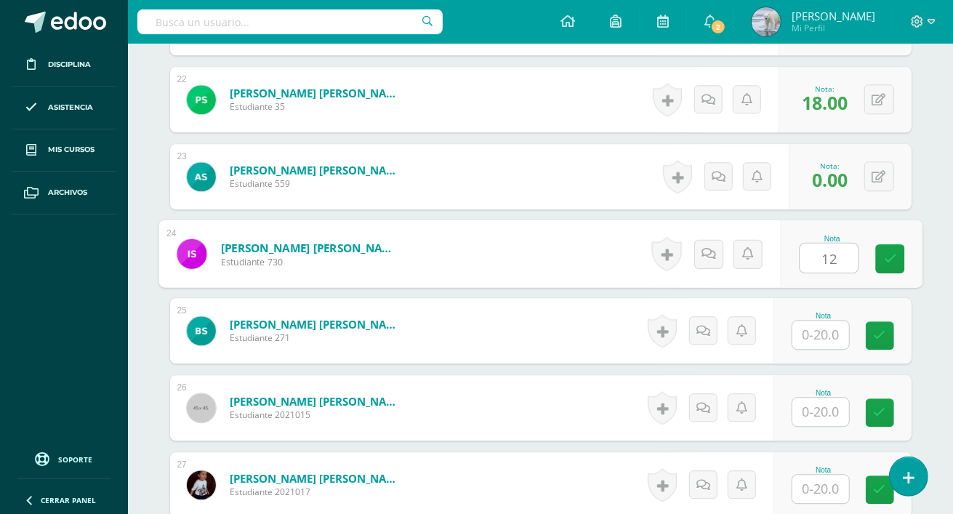
type input "12"
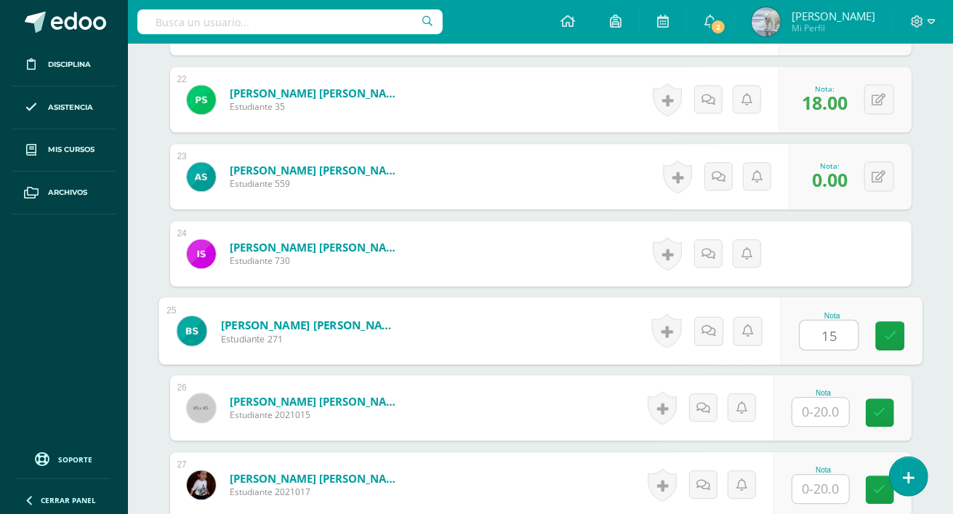
type input "15"
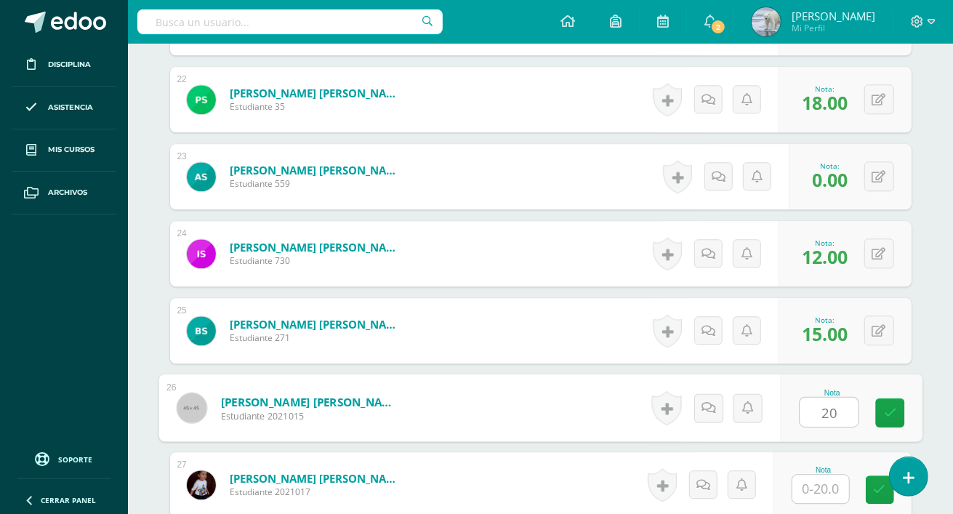
type input "20"
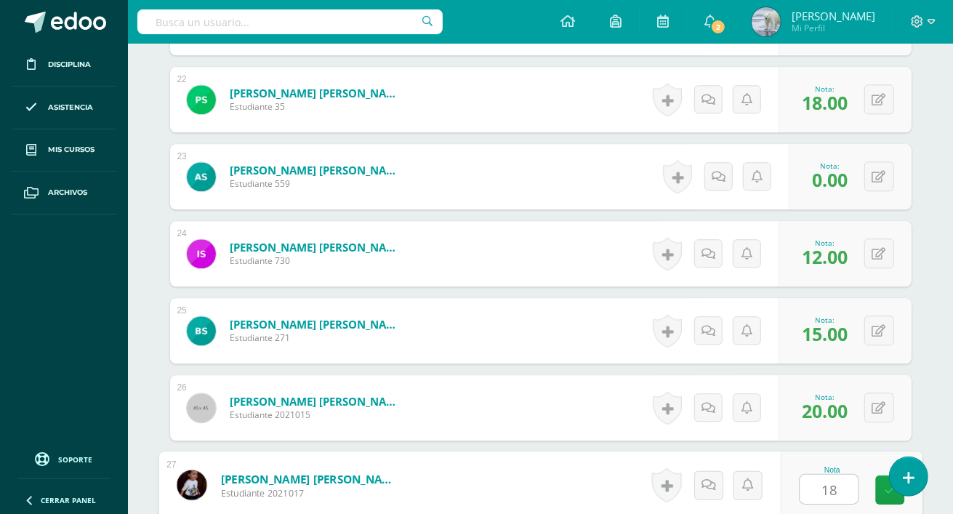
type input "18"
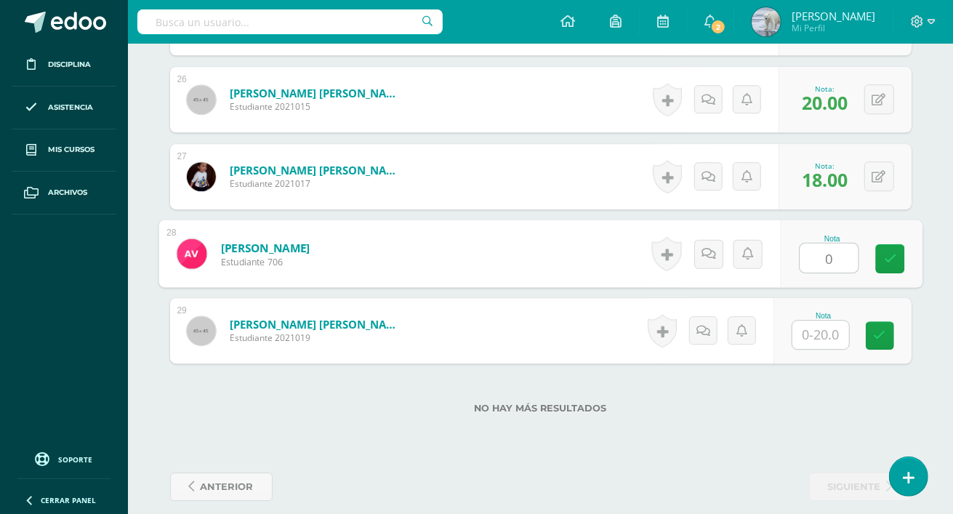
type input "0"
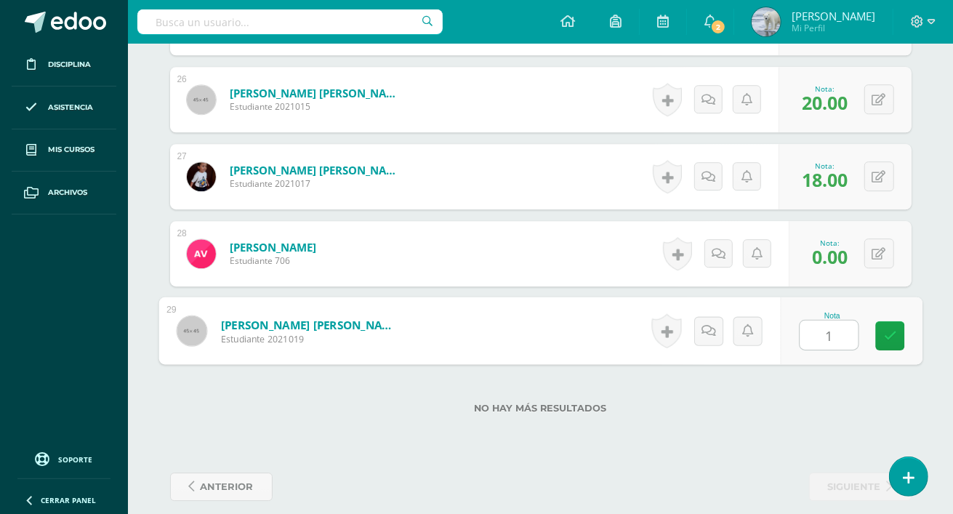
type input "16"
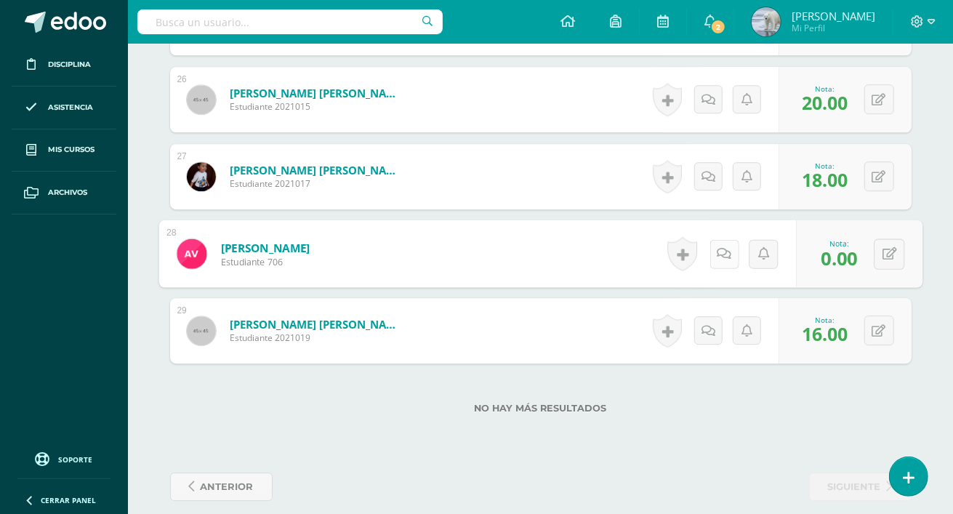
click at [719, 258] on icon at bounding box center [724, 253] width 15 height 12
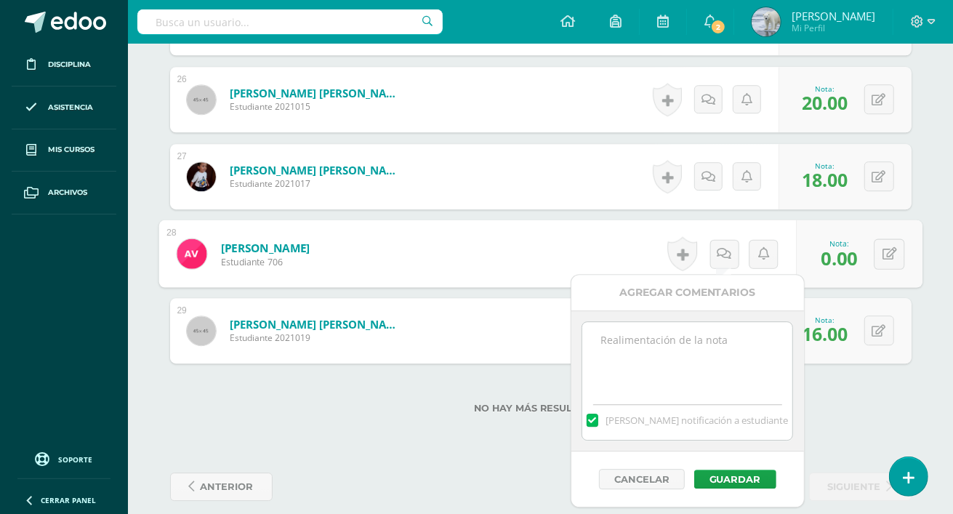
click at [708, 342] on textarea at bounding box center [688, 358] width 210 height 73
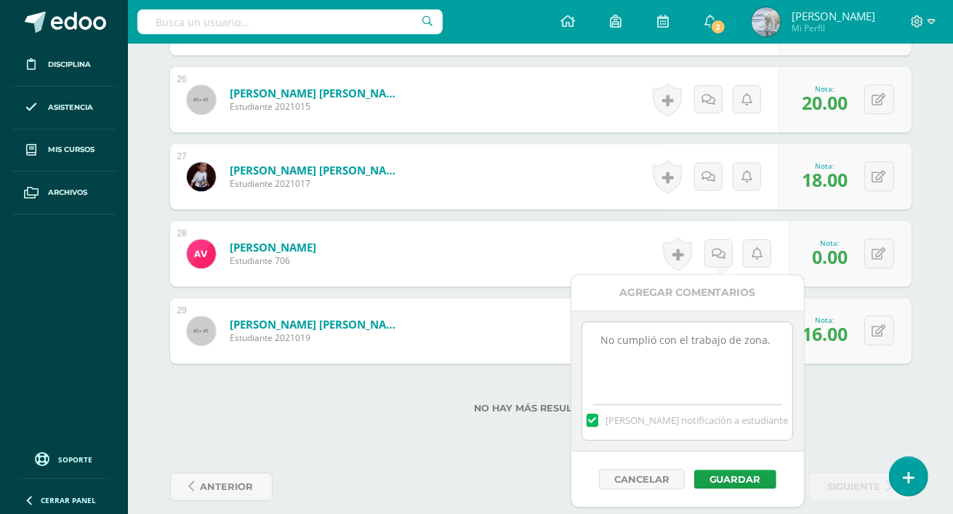
drag, startPoint x: 774, startPoint y: 337, endPoint x: 596, endPoint y: 328, distance: 178.4
click at [596, 328] on textarea "No cumplió con el trabajo de zona." at bounding box center [688, 358] width 210 height 73
type textarea "No cumplió con el trabajo de zona."
click at [721, 475] on button "Guardar" at bounding box center [736, 479] width 82 height 19
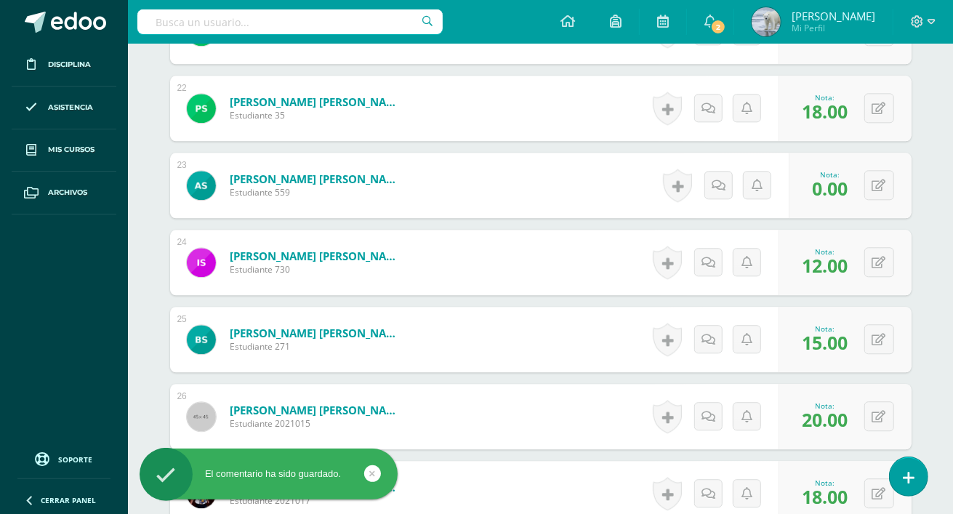
scroll to position [2218, 0]
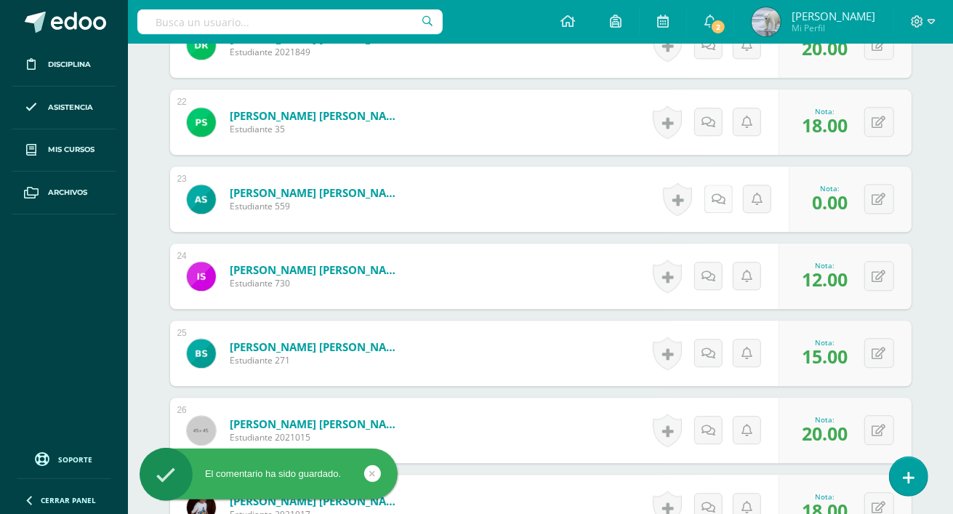
click at [717, 198] on icon at bounding box center [719, 199] width 14 height 12
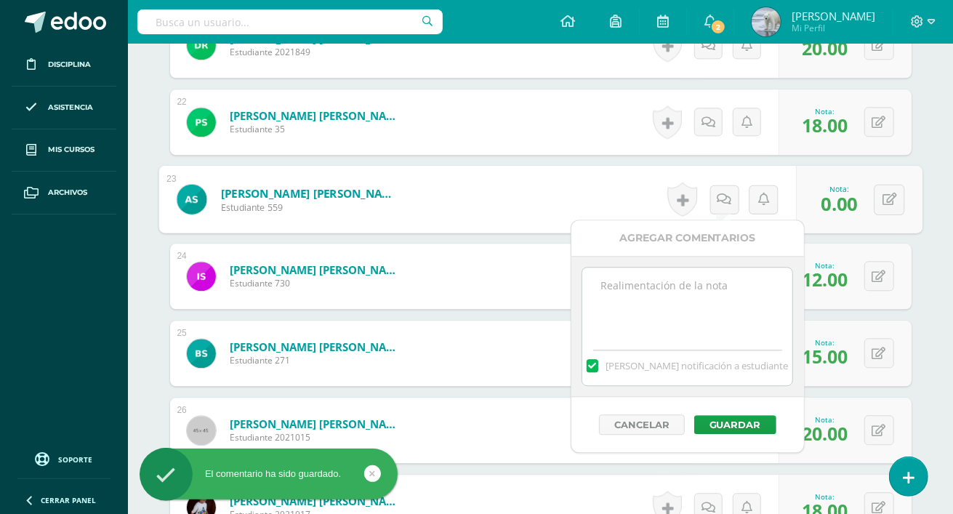
click at [752, 295] on textarea at bounding box center [688, 304] width 210 height 73
paste textarea "No cumplió con el trabajo de zona."
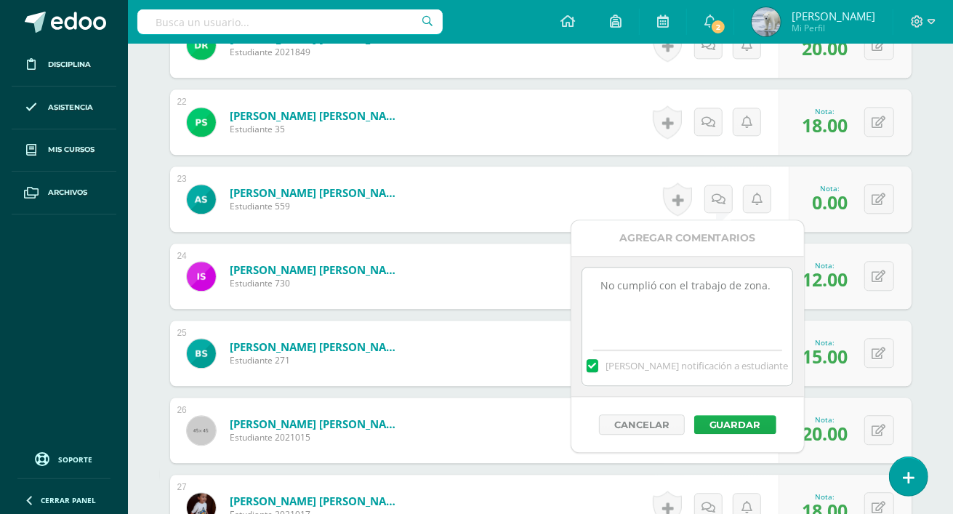
type textarea "No cumplió con el trabajo de zona."
click at [737, 423] on button "Guardar" at bounding box center [736, 424] width 82 height 19
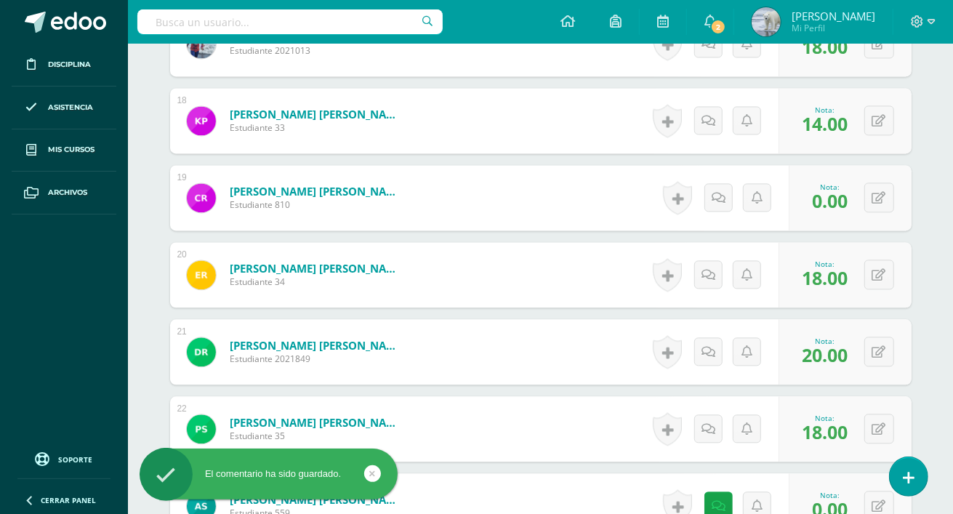
scroll to position [1888, 0]
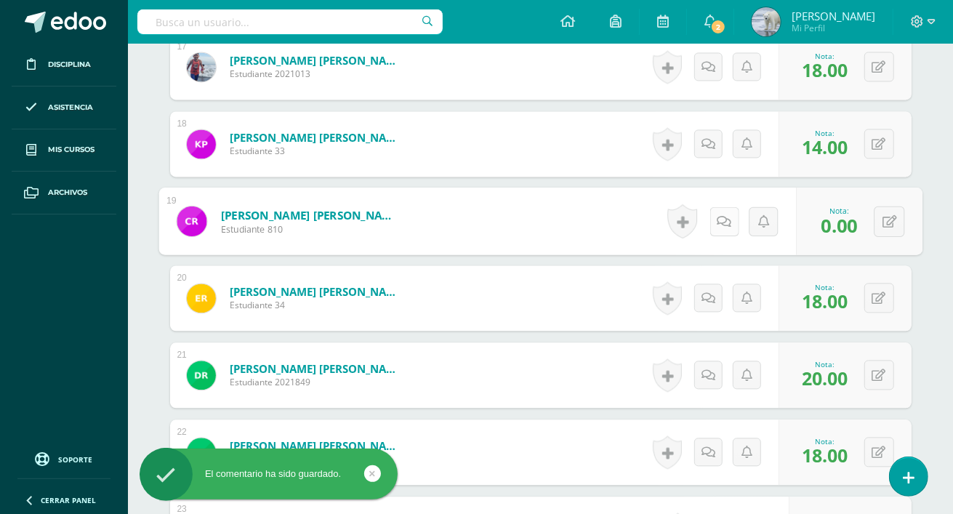
click at [716, 223] on link at bounding box center [724, 221] width 29 height 29
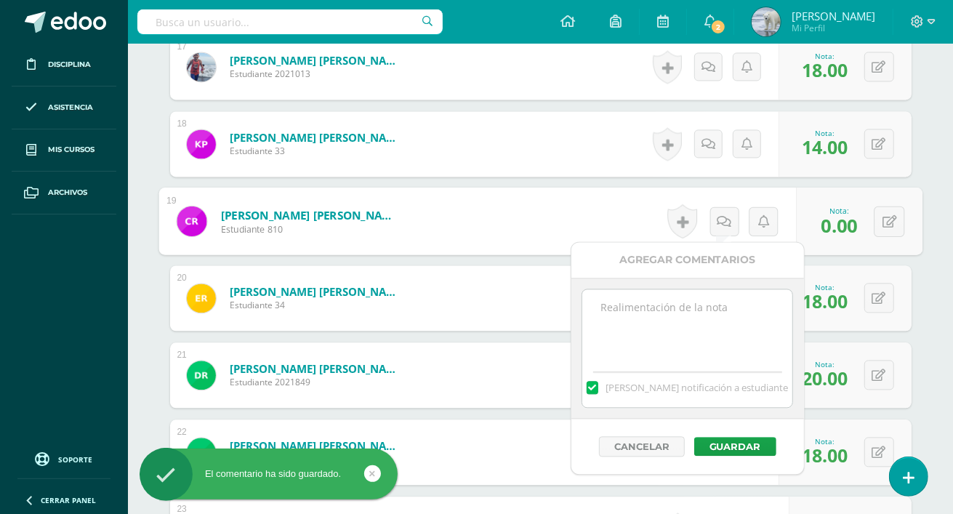
click at [723, 312] on textarea at bounding box center [688, 325] width 210 height 73
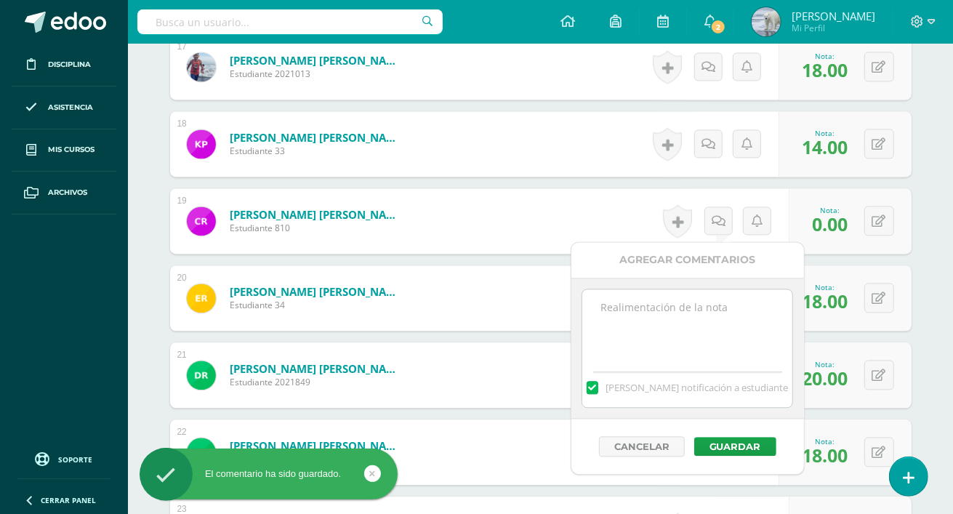
paste textarea "No cumplió con el trabajo de zona."
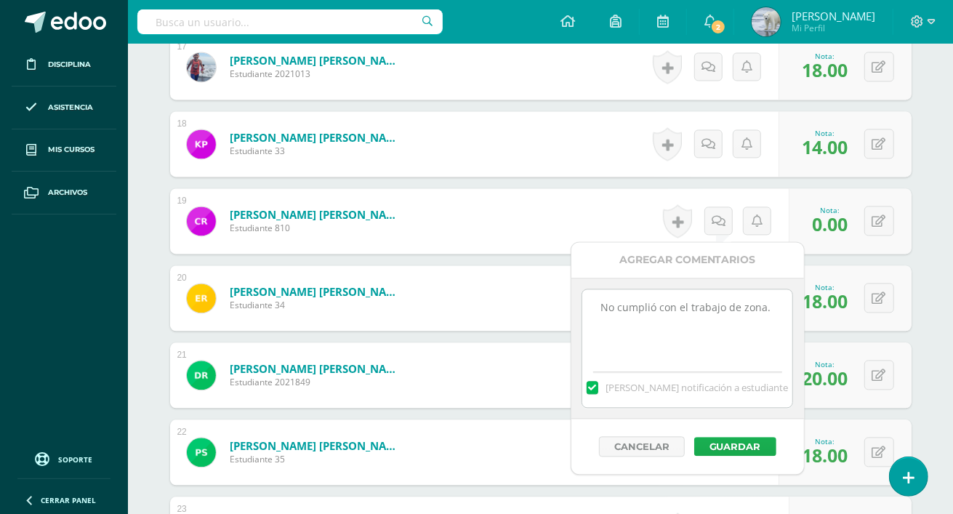
type textarea "No cumplió con el trabajo de zona."
click at [731, 444] on button "Guardar" at bounding box center [736, 446] width 82 height 19
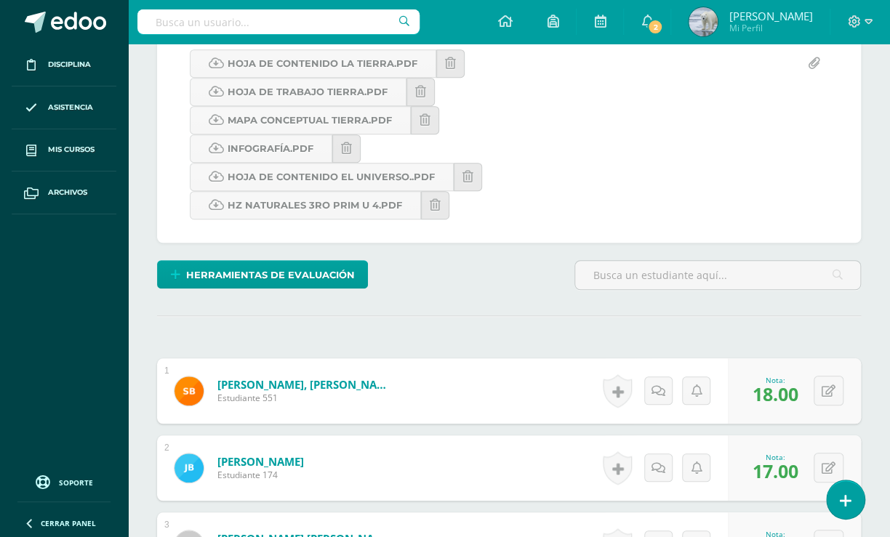
scroll to position [0, 0]
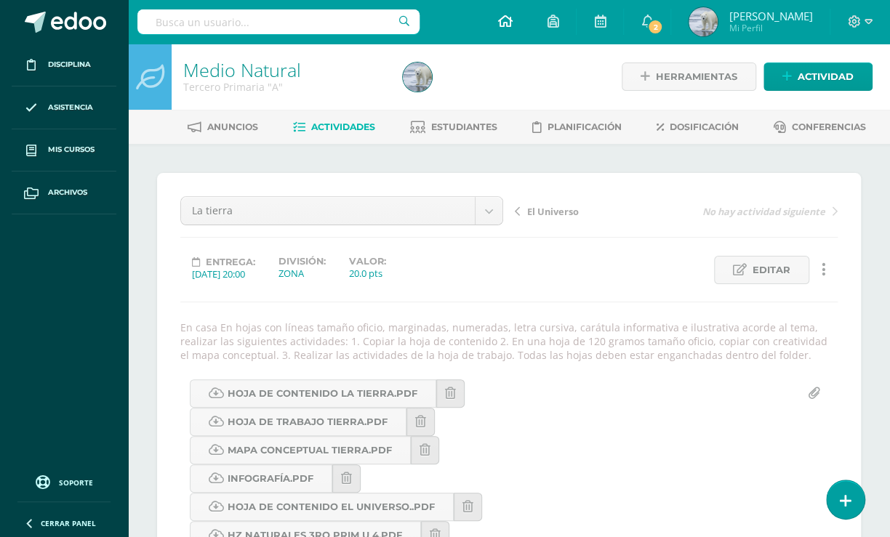
click at [510, 17] on icon at bounding box center [504, 21] width 15 height 13
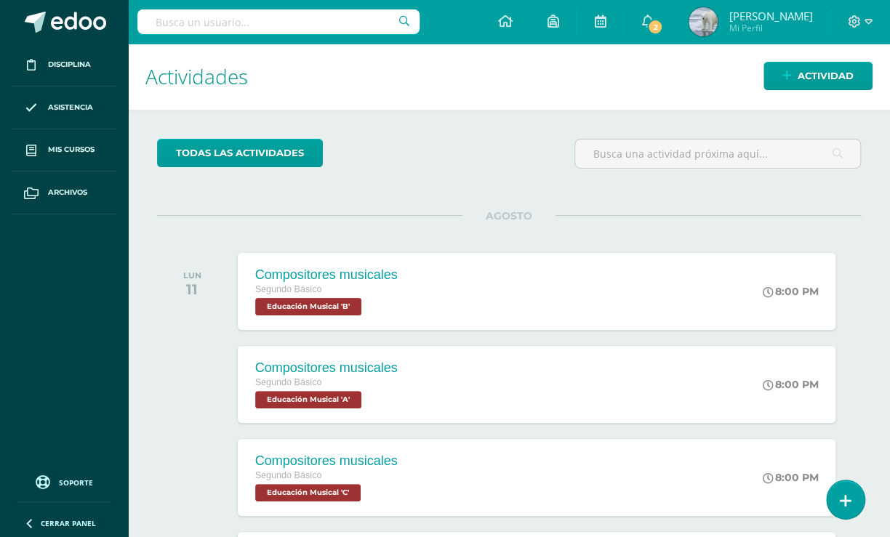
click at [463, 66] on h1 "Actividades" at bounding box center [508, 77] width 727 height 66
